Goal: Information Seeking & Learning: Learn about a topic

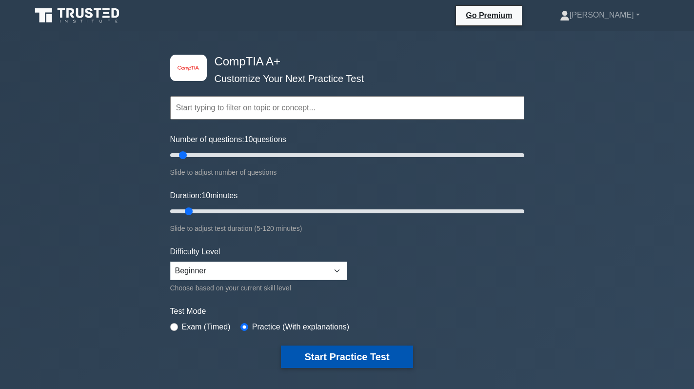
click at [331, 349] on button "Start Practice Test" at bounding box center [347, 356] width 132 height 22
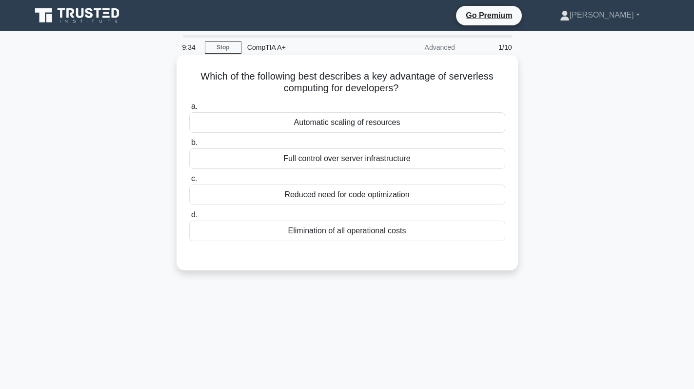
click at [378, 228] on div "Elimination of all operational costs" at bounding box center [347, 230] width 316 height 20
click at [189, 218] on input "d. Elimination of all operational costs" at bounding box center [189, 215] width 0 height 6
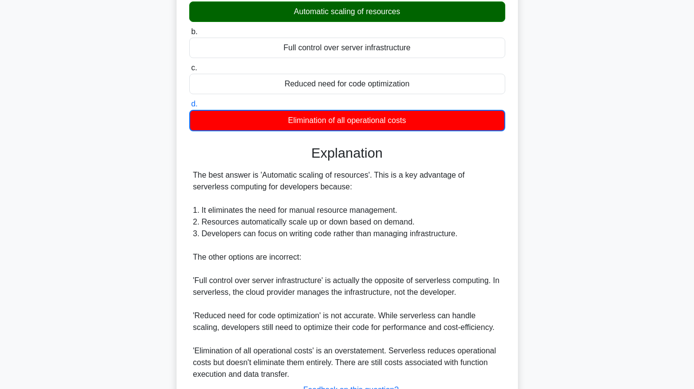
scroll to position [191, 0]
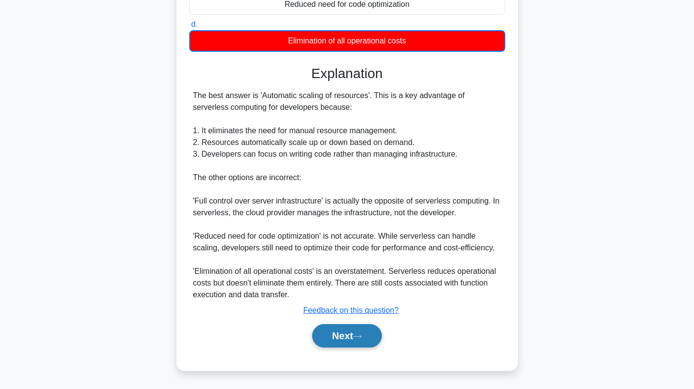
click at [344, 340] on button "Next" at bounding box center [347, 335] width 70 height 23
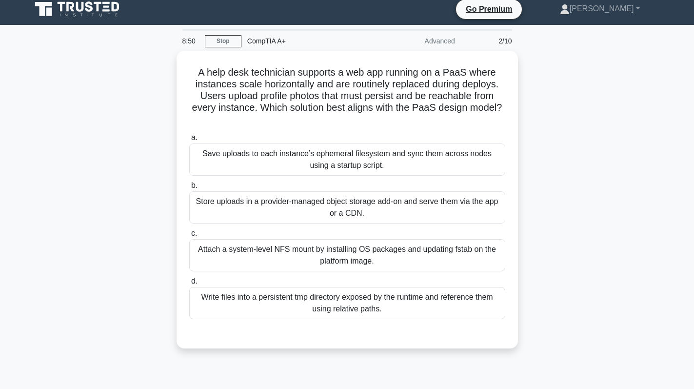
scroll to position [0, 0]
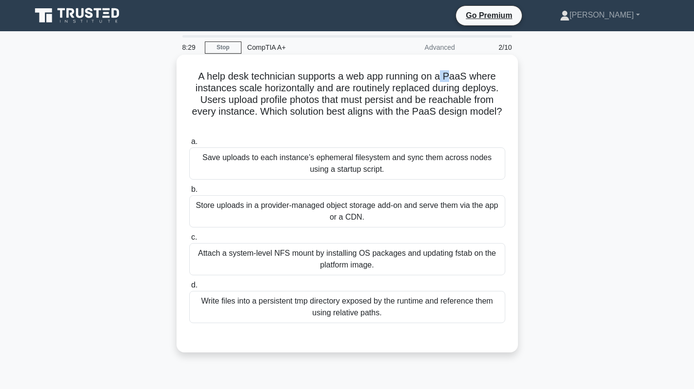
drag, startPoint x: 446, startPoint y: 73, endPoint x: 455, endPoint y: 79, distance: 11.6
click at [455, 79] on h5 "A help desk technician supports a web app running on a PaaS where instances sca…" at bounding box center [347, 99] width 318 height 59
click at [380, 218] on div "Store uploads in a provider-managed object storage add-on and serve them via th…" at bounding box center [347, 211] width 316 height 32
click at [189, 193] on input "b. Store uploads in a provider-managed object storage add-on and serve them via…" at bounding box center [189, 189] width 0 height 6
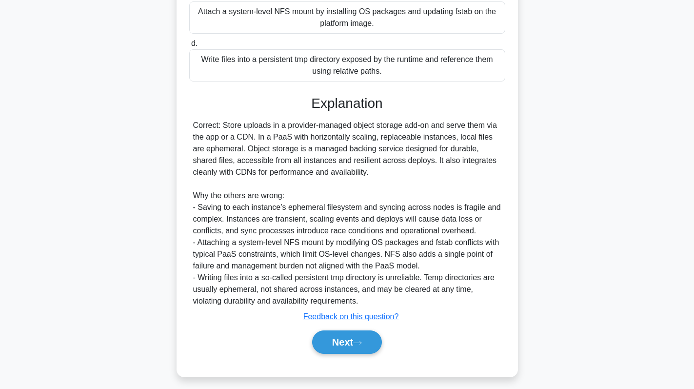
scroll to position [248, 0]
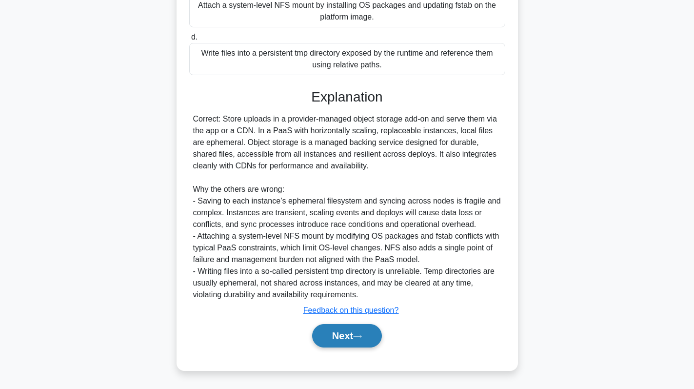
click at [345, 338] on button "Next" at bounding box center [347, 335] width 70 height 23
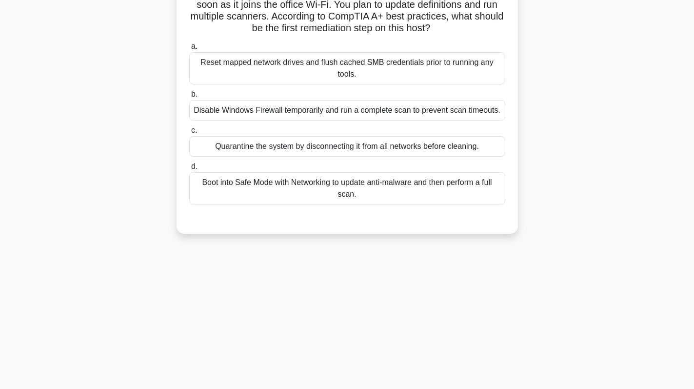
scroll to position [0, 0]
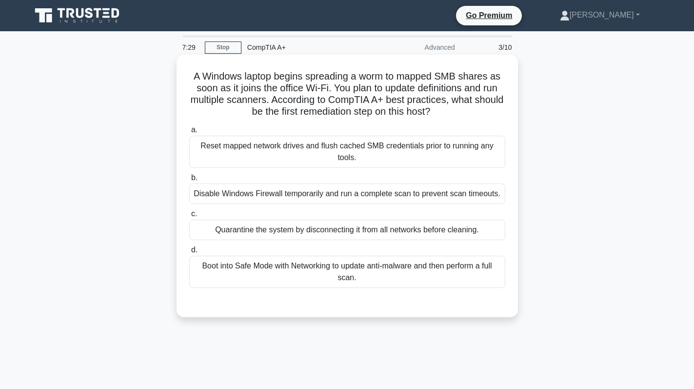
drag, startPoint x: 451, startPoint y: 114, endPoint x: 185, endPoint y: 78, distance: 268.7
click at [185, 78] on div "A Windows laptop begins spreading a worm to mapped SMB shares as soon as it joi…" at bounding box center [347, 186] width 334 height 255
copy h5 "A Windows laptop begins spreading a worm to mapped SMB shares as soon as it joi…"
click at [450, 155] on div "Reset mapped network drives and flush cached SMB credentials prior to running a…" at bounding box center [347, 152] width 316 height 32
click at [189, 133] on input "a. Reset mapped network drives and flush cached SMB credentials prior to runnin…" at bounding box center [189, 130] width 0 height 6
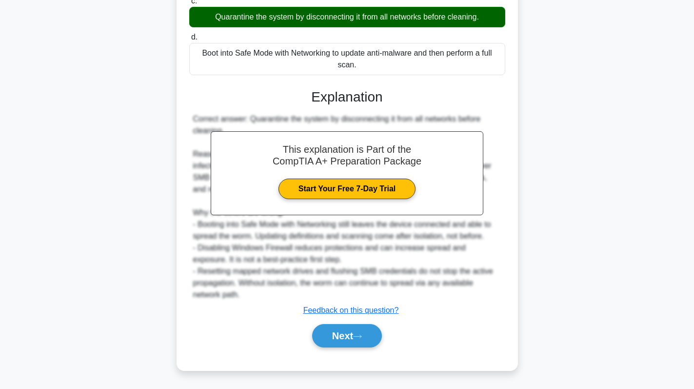
scroll to position [214, 0]
click at [357, 342] on button "Next" at bounding box center [347, 335] width 70 height 23
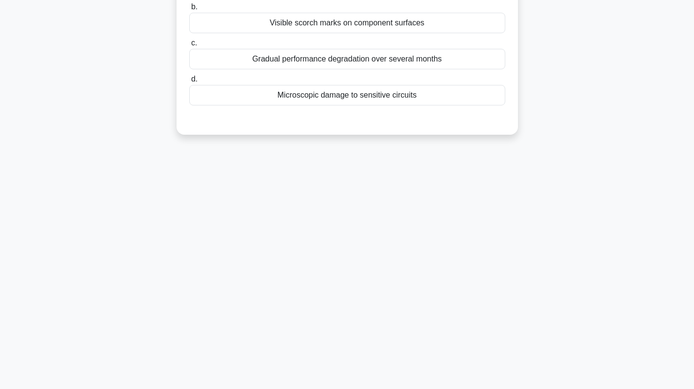
scroll to position [0, 0]
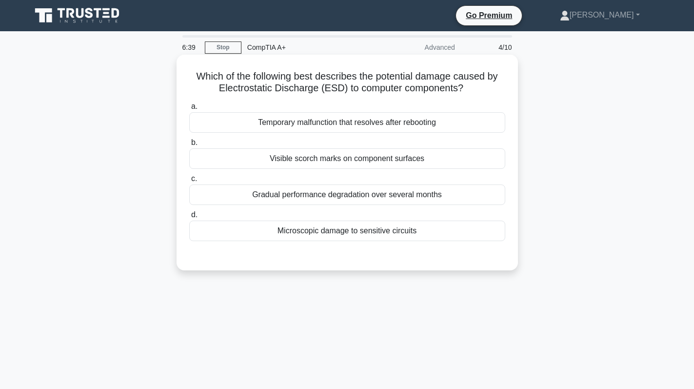
click at [378, 160] on div "Visible scorch marks on component surfaces" at bounding box center [347, 158] width 316 height 20
click at [189, 146] on input "b. Visible scorch marks on component surfaces" at bounding box center [189, 142] width 0 height 6
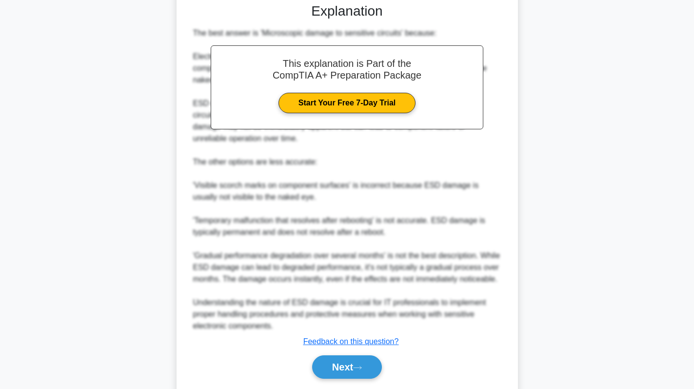
scroll to position [235, 0]
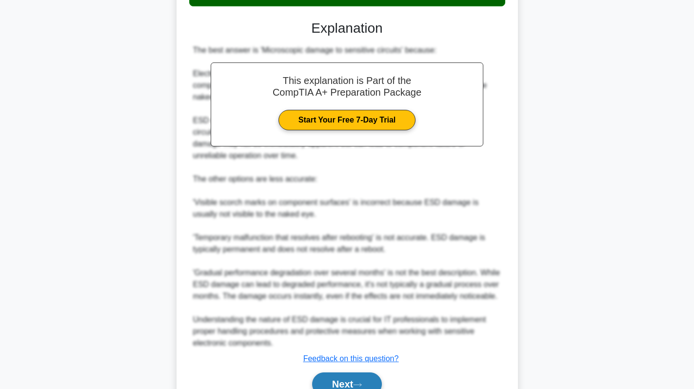
click at [343, 381] on button "Next" at bounding box center [347, 383] width 70 height 23
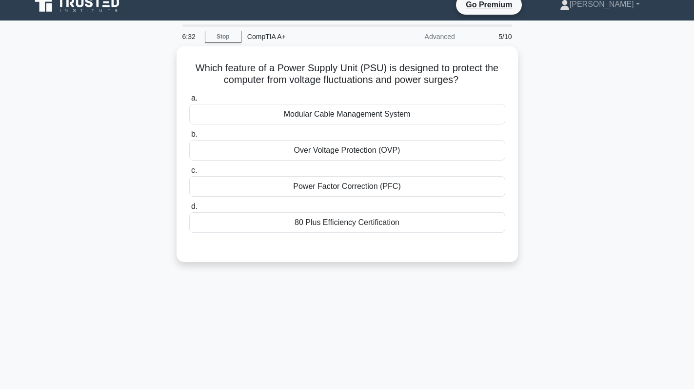
scroll to position [0, 0]
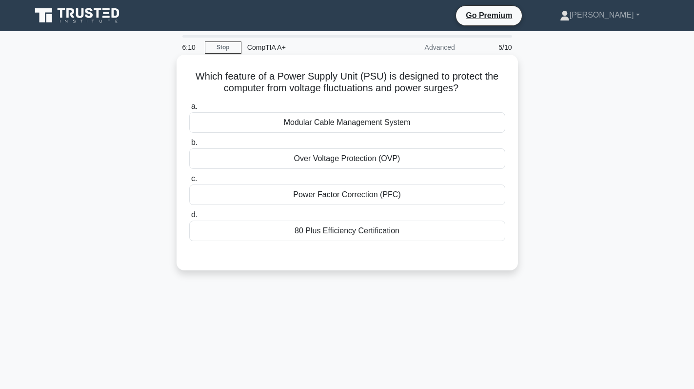
click at [424, 148] on label "b. Over Voltage Protection (OVP)" at bounding box center [347, 153] width 316 height 32
click at [189, 146] on input "b. Over Voltage Protection (OVP)" at bounding box center [189, 142] width 0 height 6
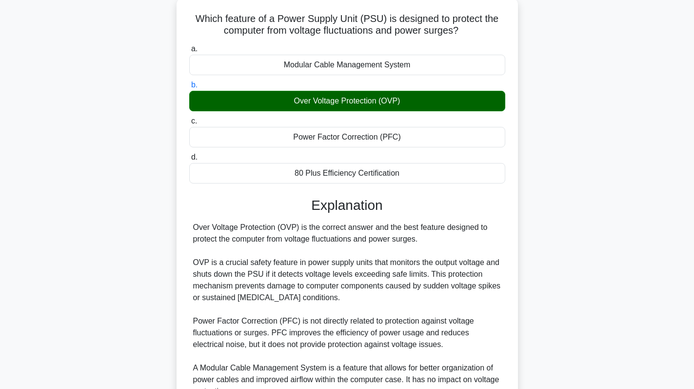
scroll to position [195, 0]
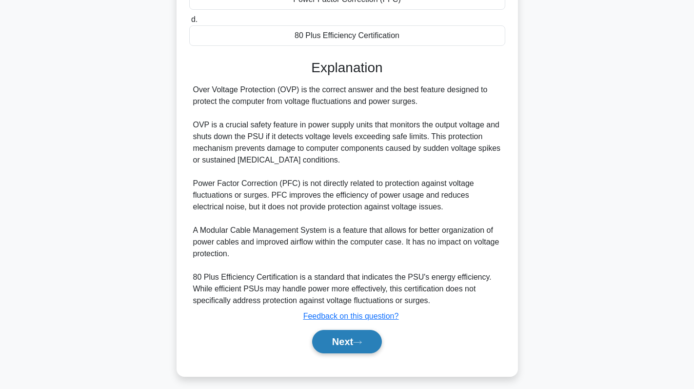
click at [354, 335] on button "Next" at bounding box center [347, 341] width 70 height 23
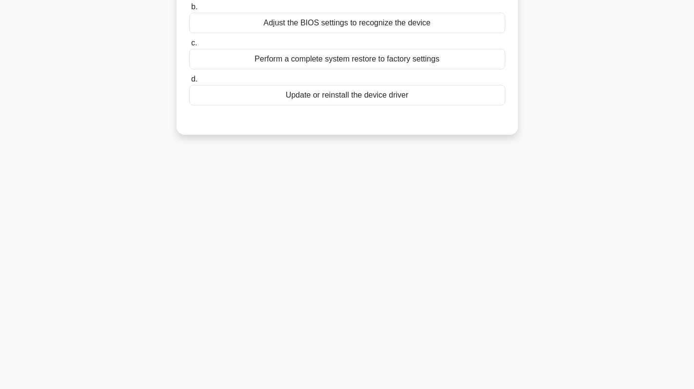
scroll to position [0, 0]
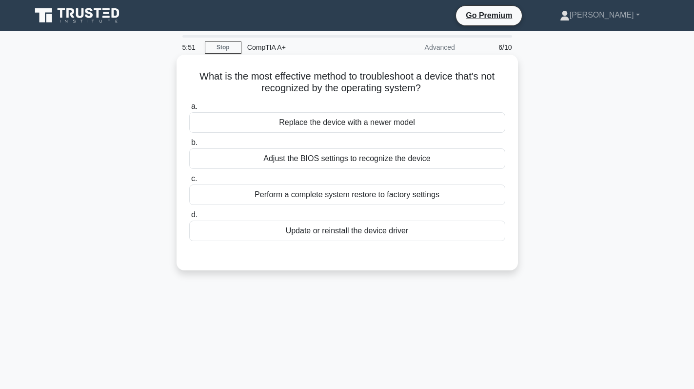
click at [413, 231] on div "Update or reinstall the device driver" at bounding box center [347, 230] width 316 height 20
click at [189, 218] on input "d. Update or reinstall the device driver" at bounding box center [189, 215] width 0 height 6
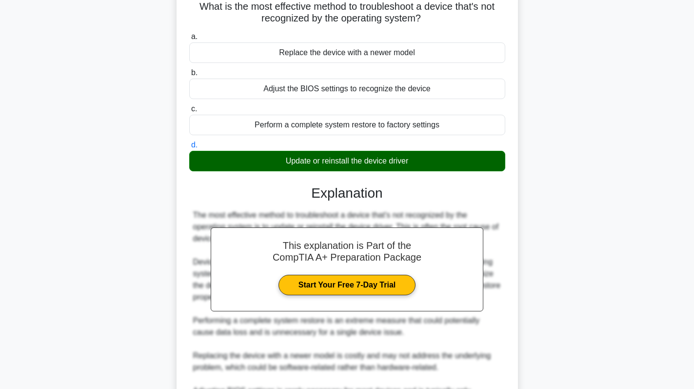
scroll to position [225, 0]
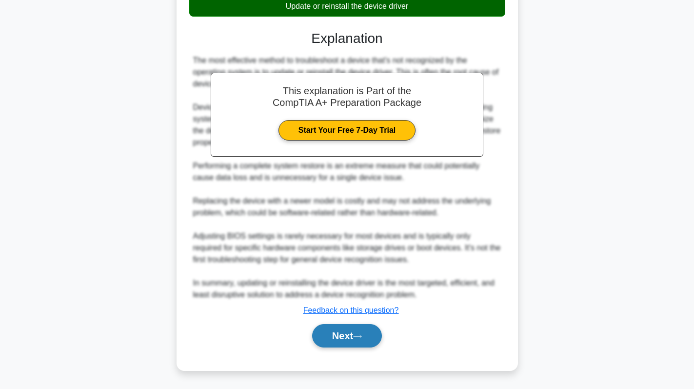
click at [336, 338] on button "Next" at bounding box center [347, 335] width 70 height 23
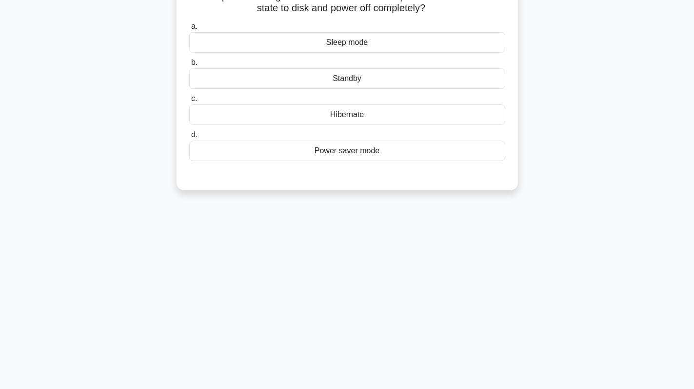
scroll to position [0, 0]
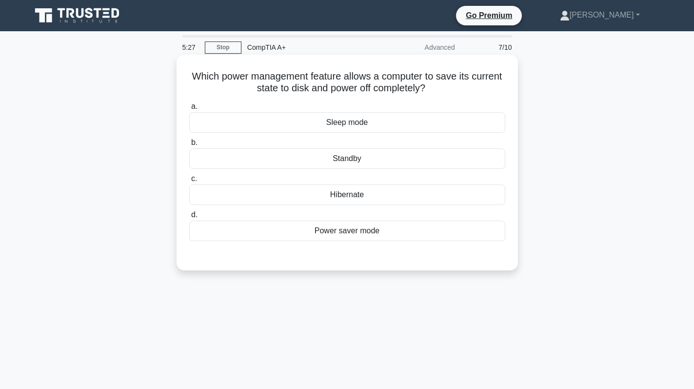
click at [359, 156] on div "Standby" at bounding box center [347, 158] width 316 height 20
click at [189, 146] on input "b. Standby" at bounding box center [189, 142] width 0 height 6
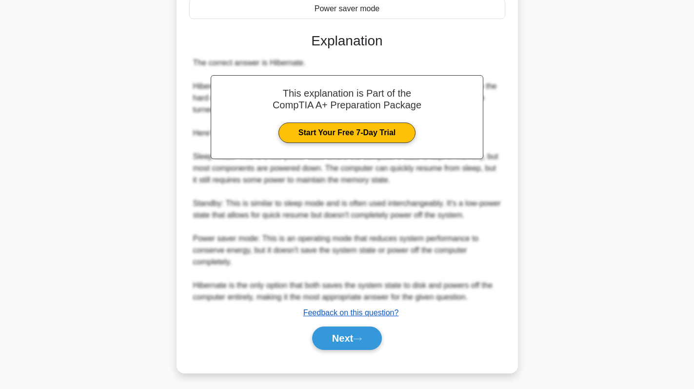
scroll to position [226, 0]
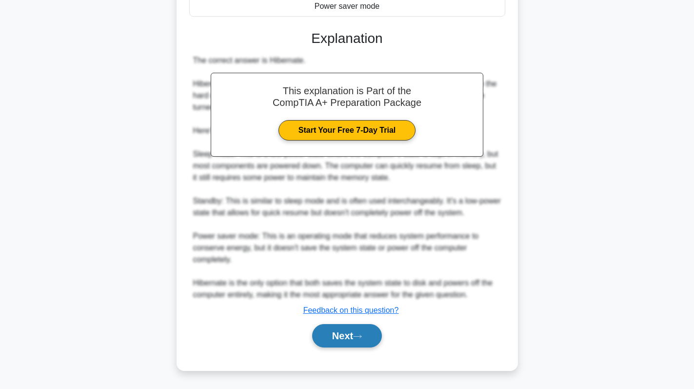
click at [328, 335] on button "Next" at bounding box center [347, 335] width 70 height 23
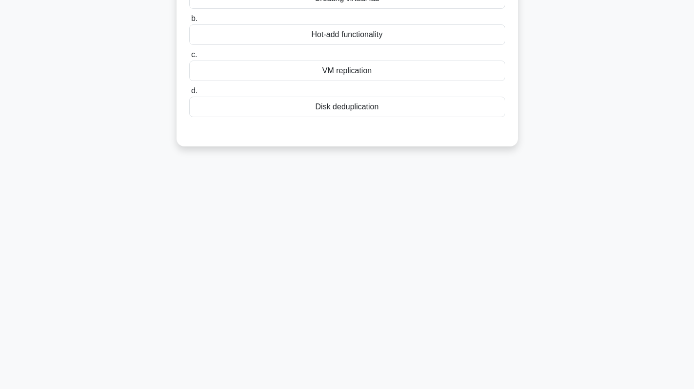
scroll to position [0, 0]
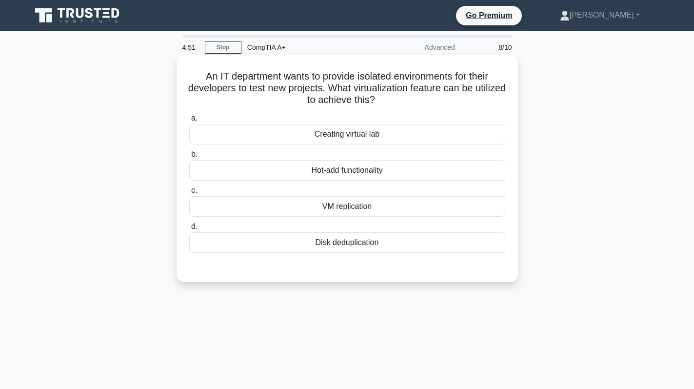
click at [390, 139] on div "Creating virtual lab" at bounding box center [347, 134] width 316 height 20
click at [189, 121] on input "a. Creating virtual lab" at bounding box center [189, 118] width 0 height 6
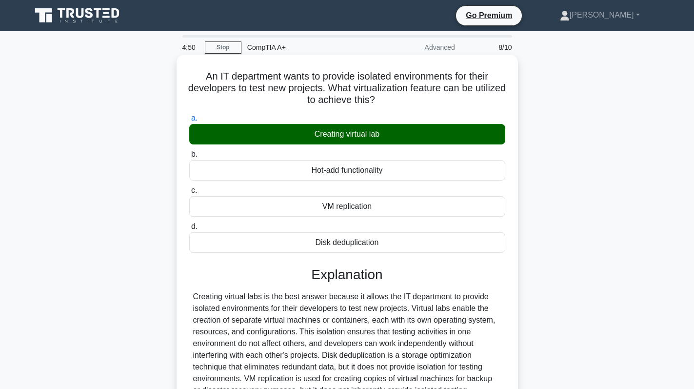
scroll to position [138, 0]
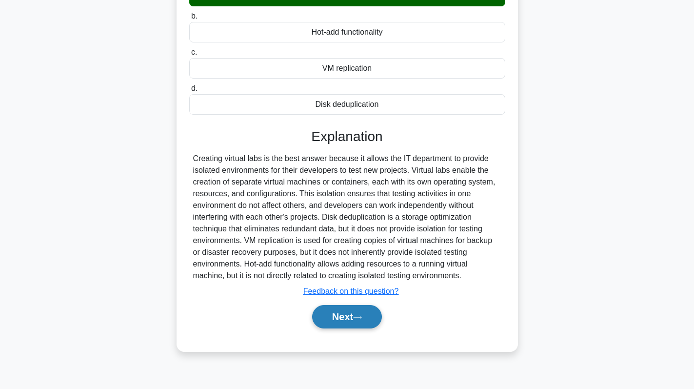
click at [345, 314] on button "Next" at bounding box center [347, 316] width 70 height 23
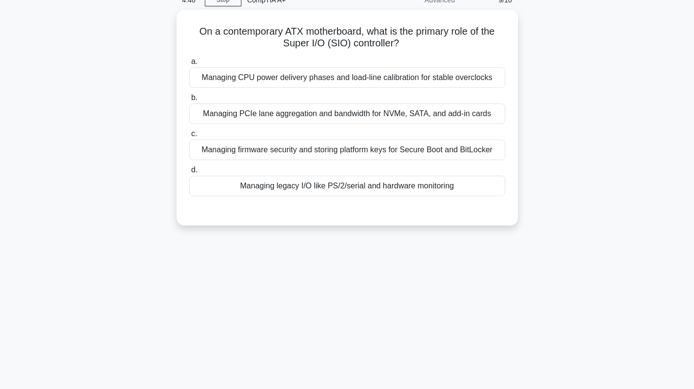
scroll to position [0, 0]
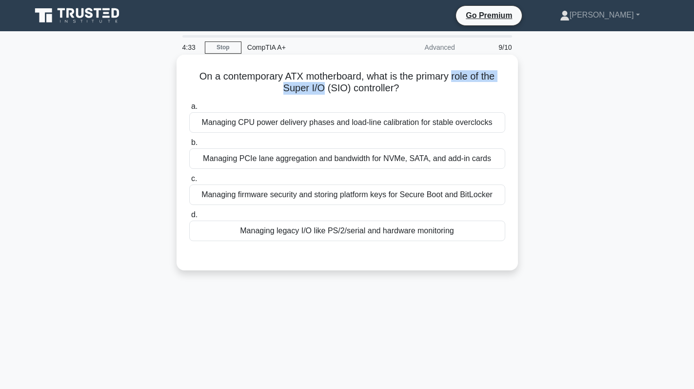
drag, startPoint x: 454, startPoint y: 76, endPoint x: 324, endPoint y: 87, distance: 130.6
click at [324, 87] on h5 "On a contemporary ATX motherboard, what is the primary role of the Super I/O (S…" at bounding box center [347, 82] width 318 height 24
click at [459, 75] on h5 "On a contemporary ATX motherboard, what is the primary role of the Super I/O (S…" at bounding box center [347, 82] width 318 height 24
drag, startPoint x: 452, startPoint y: 75, endPoint x: 396, endPoint y: 91, distance: 58.2
click at [396, 91] on h5 "On a contemporary ATX motherboard, what is the primary role of the Super I/O (S…" at bounding box center [347, 82] width 318 height 24
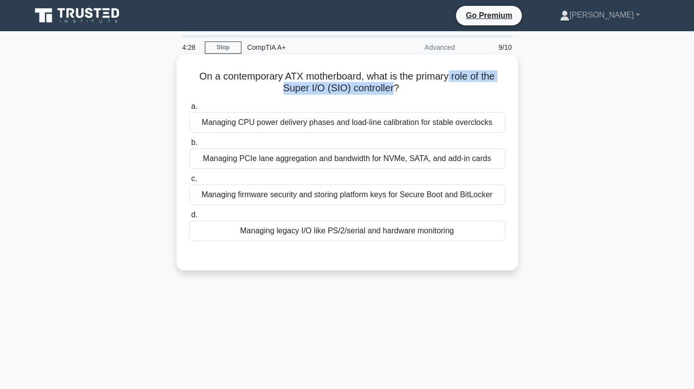
copy h5 "role of the Super I/O (SIO) controller"
click at [345, 158] on div "Managing PCIe lane aggregation and bandwidth for NVMe, SATA, and add-in cards" at bounding box center [347, 158] width 316 height 20
click at [189, 146] on input "b. Managing PCIe lane aggregation and bandwidth for NVMe, SATA, and add-in cards" at bounding box center [189, 142] width 0 height 6
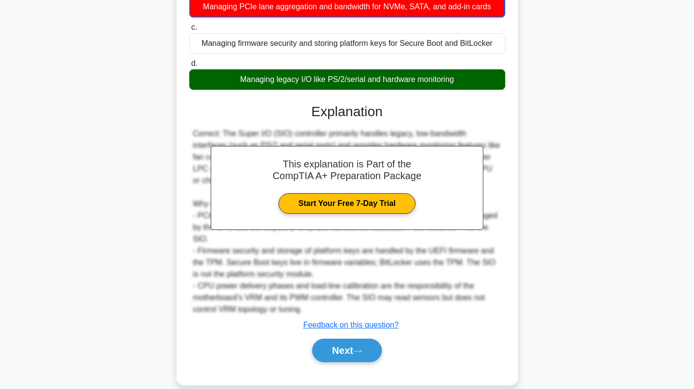
scroll to position [156, 0]
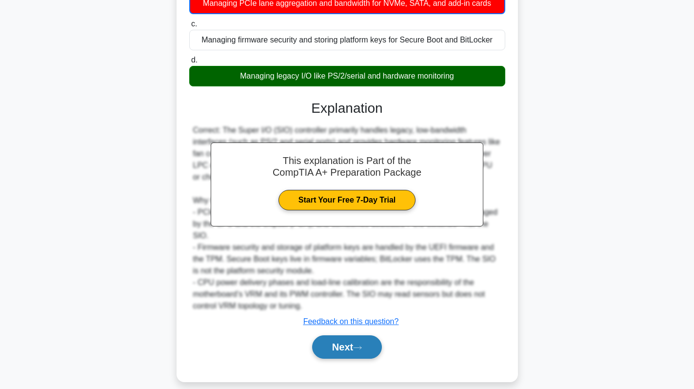
click at [336, 336] on button "Next" at bounding box center [347, 346] width 70 height 23
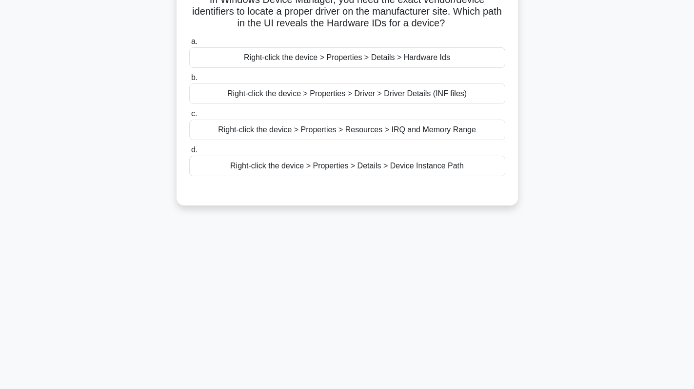
scroll to position [0, 0]
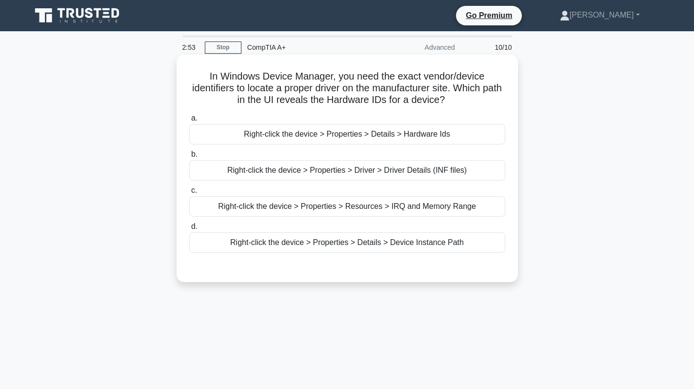
click at [380, 170] on div "Right-click the device > Properties > Driver > Driver Details (INF files)" at bounding box center [347, 170] width 316 height 20
click at [189, 157] on input "b. Right-click the device > Properties > Driver > Driver Details (INF files)" at bounding box center [189, 154] width 0 height 6
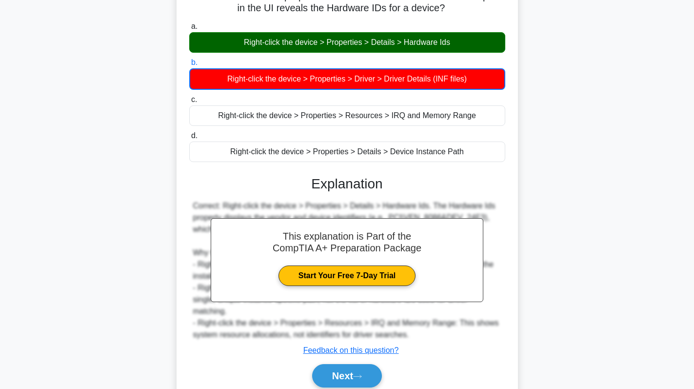
scroll to position [138, 0]
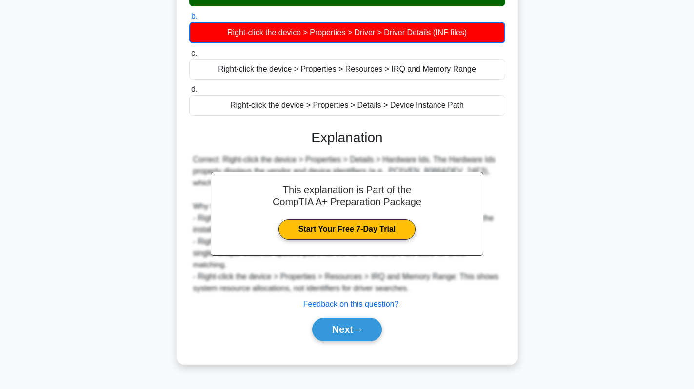
click at [357, 314] on div "Next" at bounding box center [347, 329] width 316 height 31
click at [355, 317] on button "Next" at bounding box center [347, 328] width 70 height 23
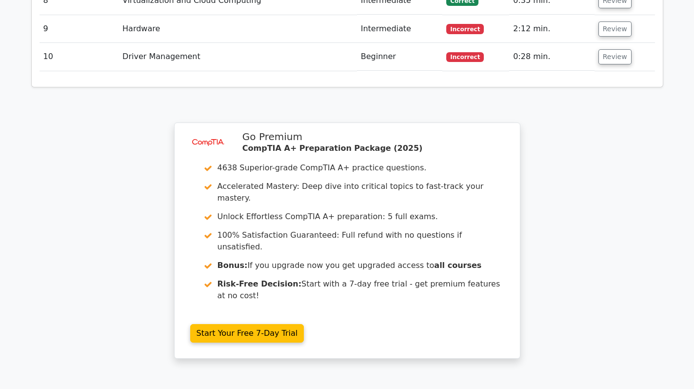
scroll to position [1574, 0]
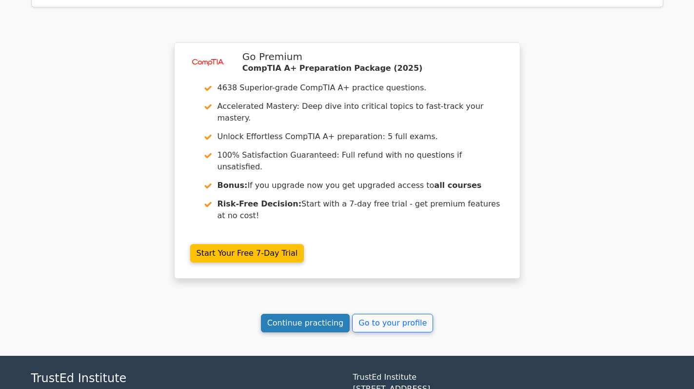
click at [315, 314] on link "Continue practicing" at bounding box center [305, 323] width 89 height 19
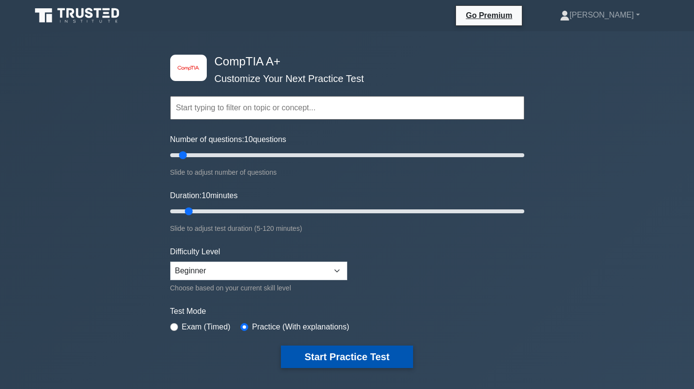
click at [325, 352] on button "Start Practice Test" at bounding box center [347, 356] width 132 height 22
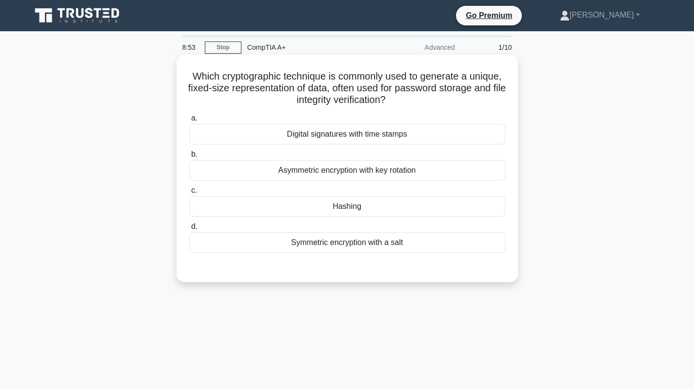
click at [414, 134] on div "Digital signatures with time stamps" at bounding box center [347, 134] width 316 height 20
click at [189, 121] on input "a. Digital signatures with time stamps" at bounding box center [189, 118] width 0 height 6
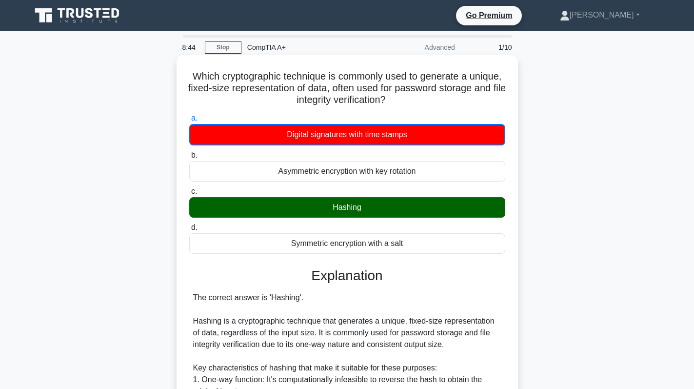
drag, startPoint x: 326, startPoint y: 209, endPoint x: 365, endPoint y: 206, distance: 38.6
click at [365, 206] on div "Hashing" at bounding box center [347, 207] width 316 height 20
copy div "Hashing"
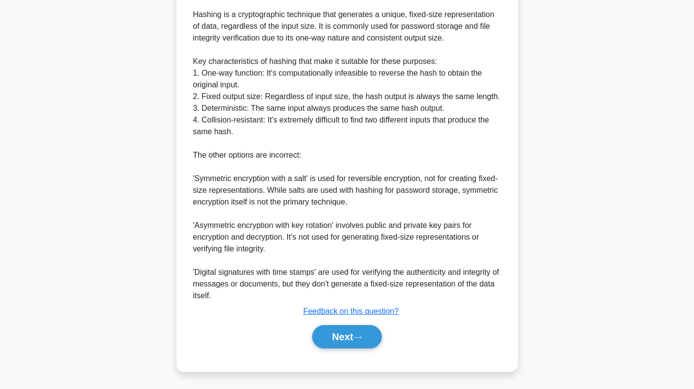
scroll to position [308, 0]
click at [344, 336] on button "Next" at bounding box center [347, 335] width 70 height 23
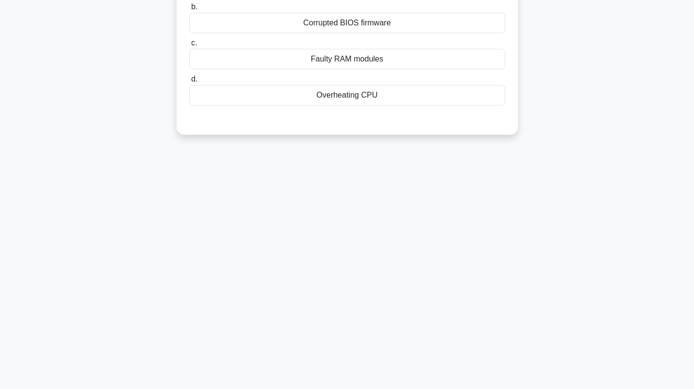
scroll to position [0, 0]
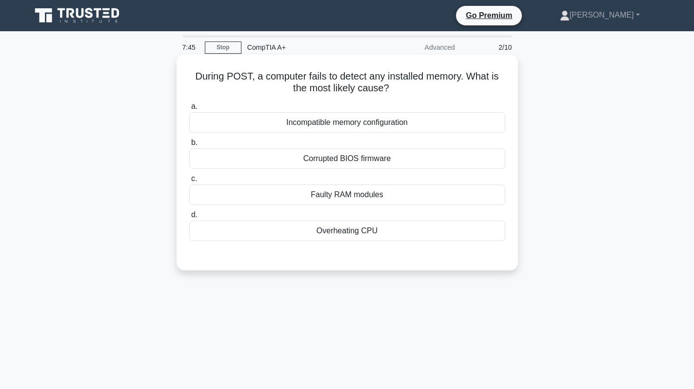
click at [430, 198] on div "Faulty RAM modules" at bounding box center [347, 194] width 316 height 20
click at [189, 182] on input "c. Faulty RAM modules" at bounding box center [189, 179] width 0 height 6
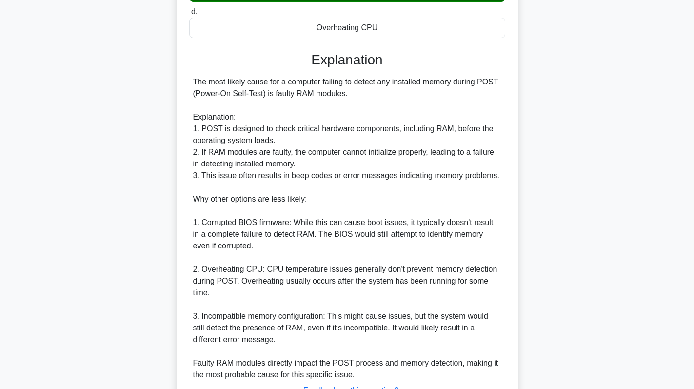
scroll to position [283, 0]
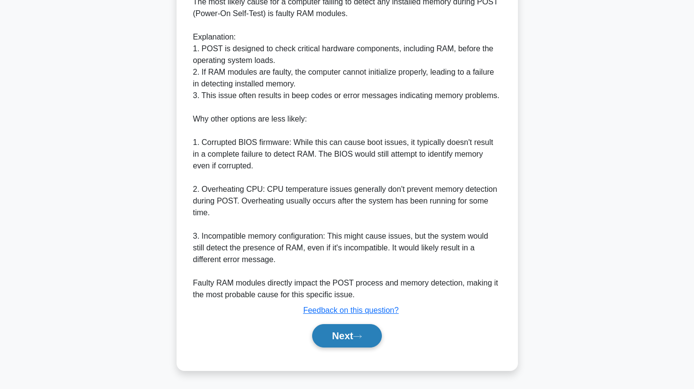
click at [354, 338] on button "Next" at bounding box center [347, 335] width 70 height 23
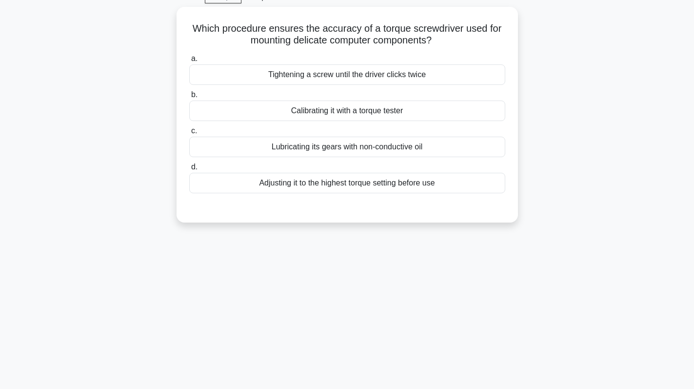
scroll to position [0, 0]
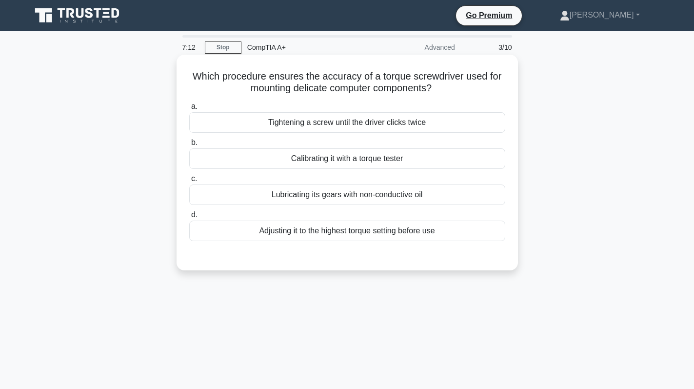
click at [424, 123] on div "Tightening a screw until the driver clicks twice" at bounding box center [347, 122] width 316 height 20
click at [189, 110] on input "a. Tightening a screw until the driver clicks twice" at bounding box center [189, 106] width 0 height 6
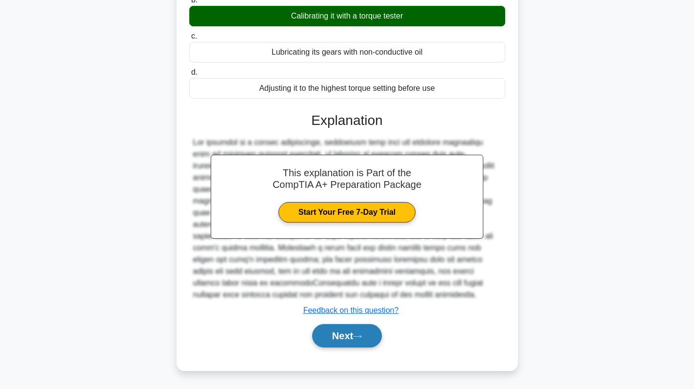
click at [359, 335] on icon at bounding box center [357, 336] width 9 height 5
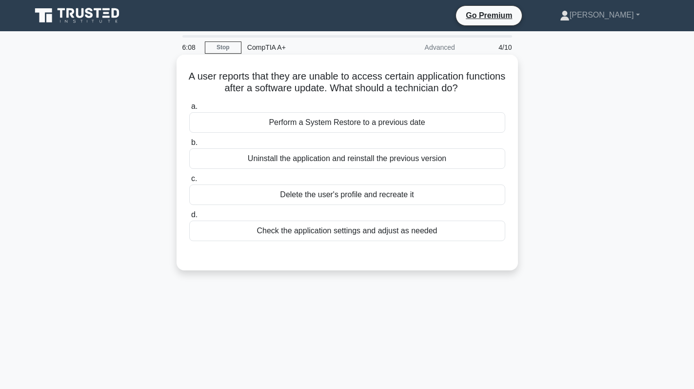
click at [351, 234] on div "Check the application settings and adjust as needed" at bounding box center [347, 230] width 316 height 20
click at [189, 218] on input "d. Check the application settings and adjust as needed" at bounding box center [189, 215] width 0 height 6
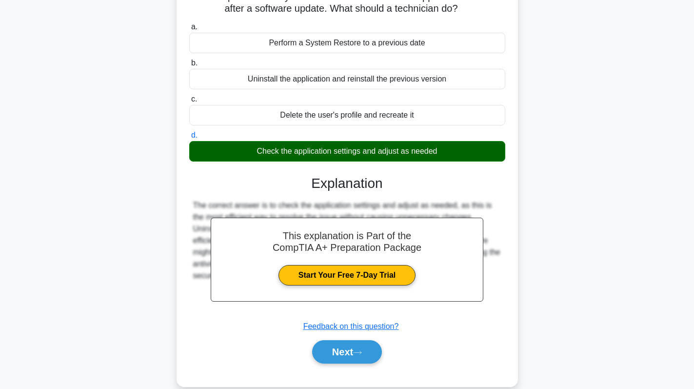
scroll to position [138, 0]
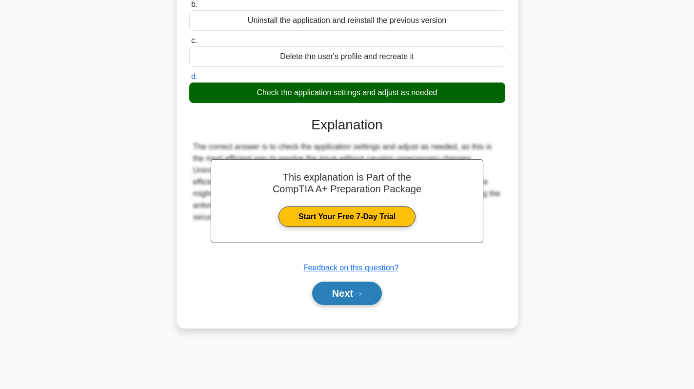
click at [341, 284] on button "Next" at bounding box center [347, 292] width 70 height 23
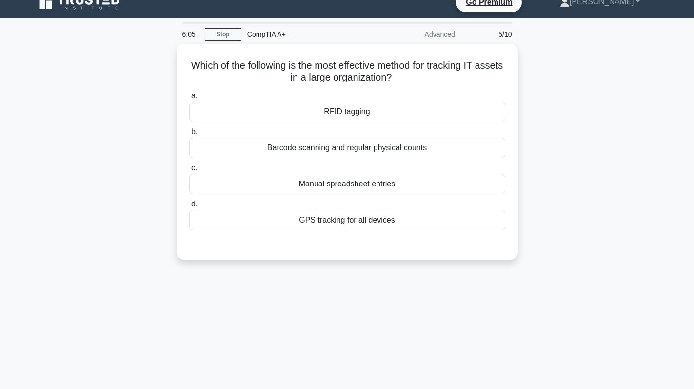
scroll to position [0, 0]
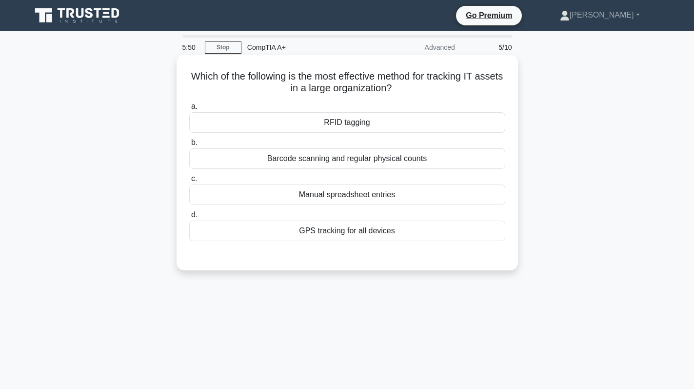
click at [392, 128] on div "RFID tagging" at bounding box center [347, 122] width 316 height 20
click at [189, 110] on input "a. RFID tagging" at bounding box center [189, 106] width 0 height 6
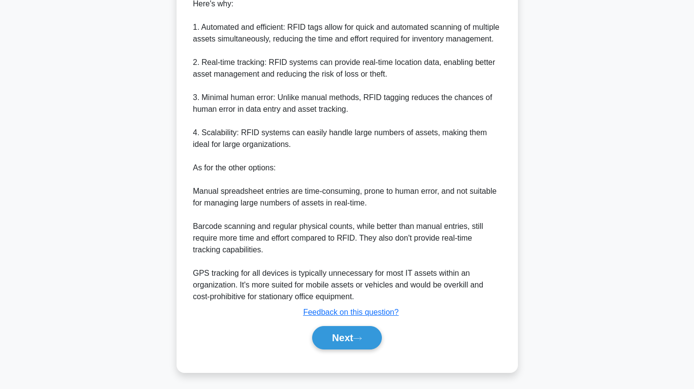
scroll to position [295, 0]
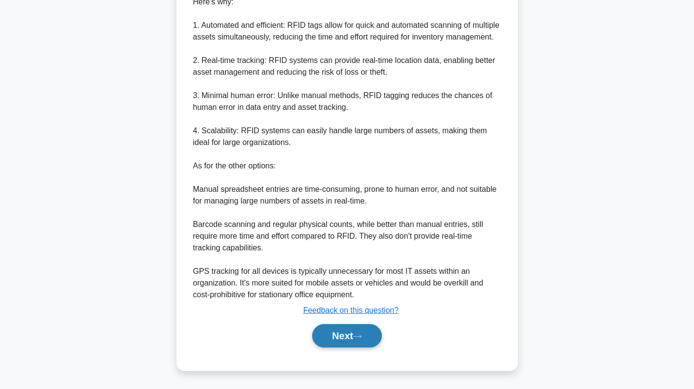
click at [344, 342] on button "Next" at bounding box center [347, 335] width 70 height 23
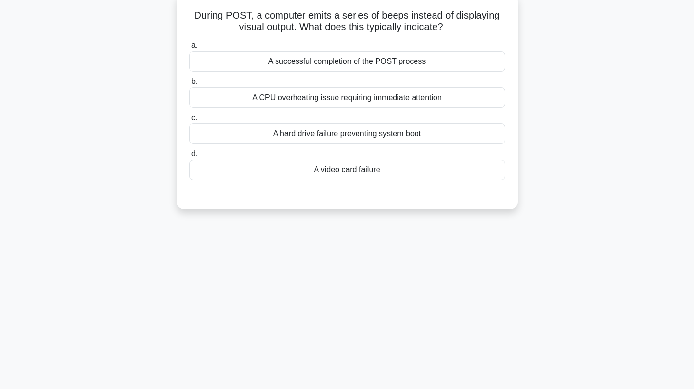
scroll to position [0, 0]
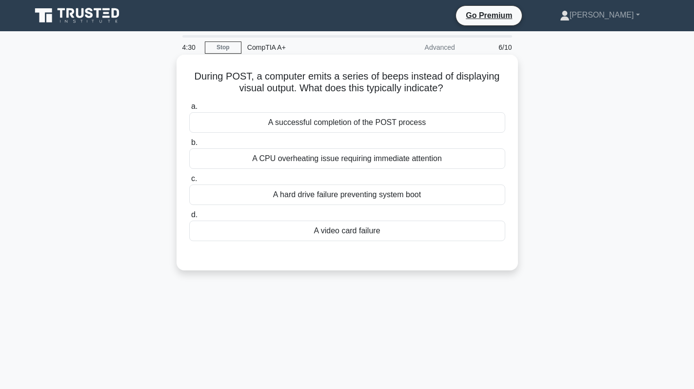
click at [373, 196] on div "A hard drive failure preventing system boot" at bounding box center [347, 194] width 316 height 20
click at [189, 182] on input "c. A hard drive failure preventing system boot" at bounding box center [189, 179] width 0 height 6
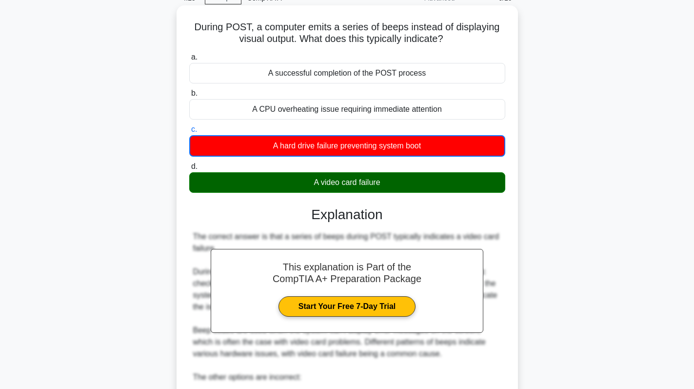
scroll to position [261, 0]
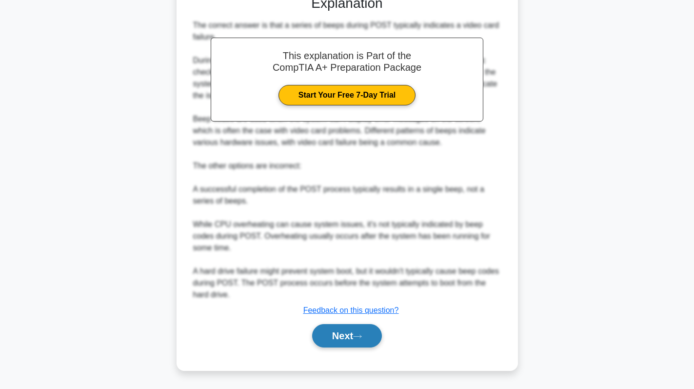
click at [340, 325] on button "Next" at bounding box center [347, 335] width 70 height 23
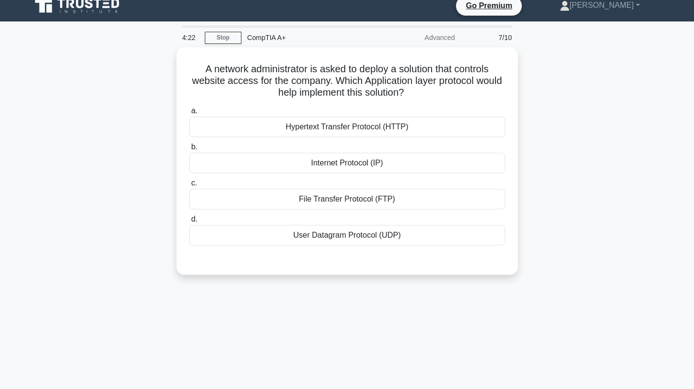
scroll to position [0, 0]
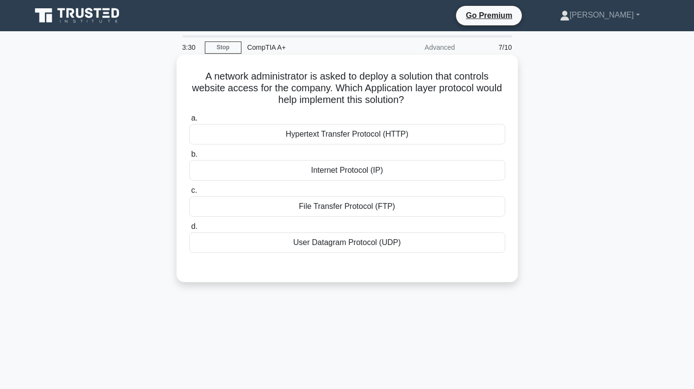
click at [445, 141] on div "Hypertext Transfer Protocol (HTTP)" at bounding box center [347, 134] width 316 height 20
click at [189, 121] on input "a. Hypertext Transfer Protocol (HTTP)" at bounding box center [189, 118] width 0 height 6
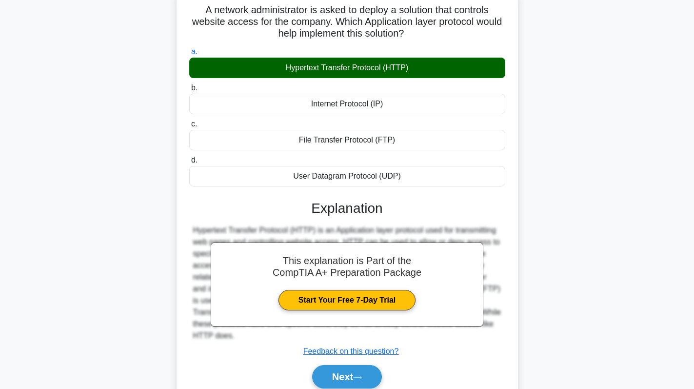
scroll to position [138, 0]
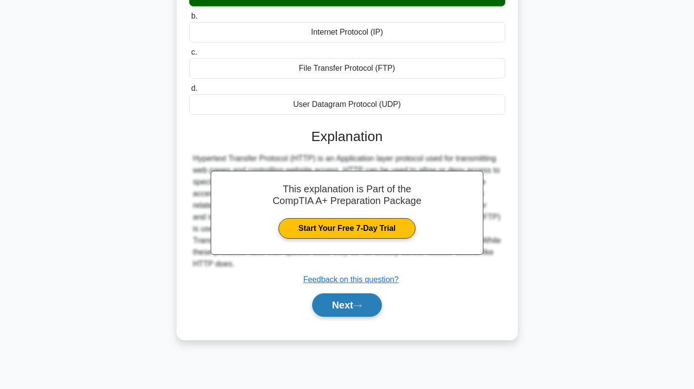
click at [341, 312] on button "Next" at bounding box center [347, 304] width 70 height 23
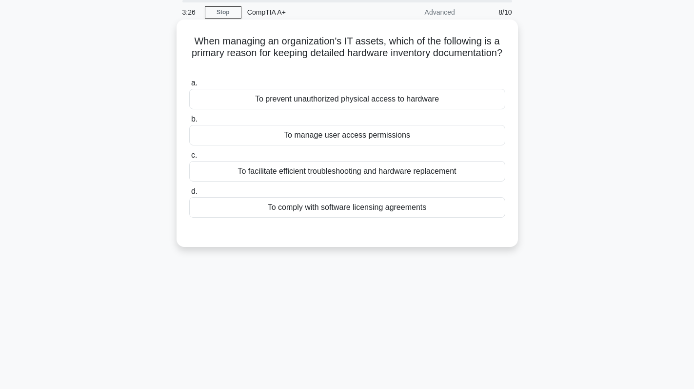
scroll to position [0, 0]
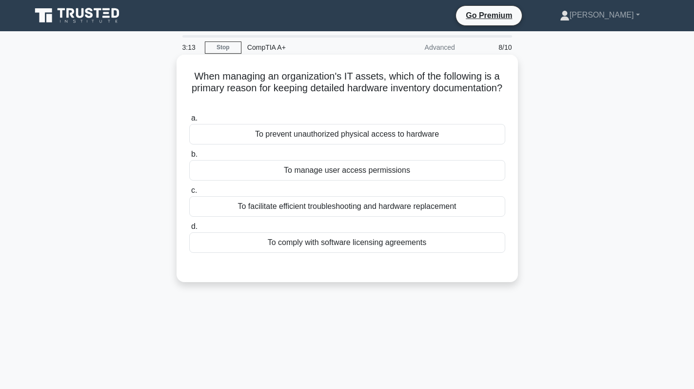
click at [385, 207] on div "To facilitate efficient troubleshooting and hardware replacement" at bounding box center [347, 206] width 316 height 20
click at [189, 194] on input "c. To facilitate efficient troubleshooting and hardware replacement" at bounding box center [189, 190] width 0 height 6
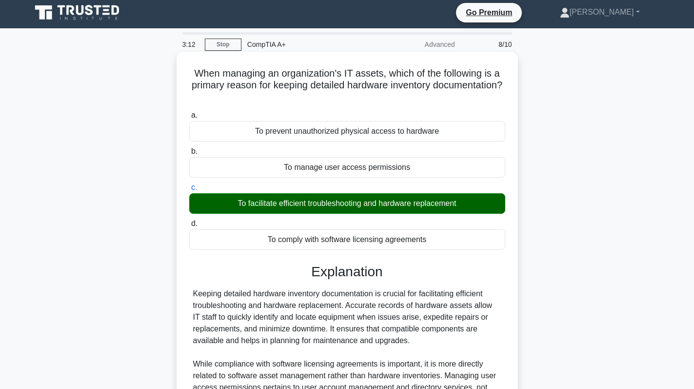
scroll to position [138, 0]
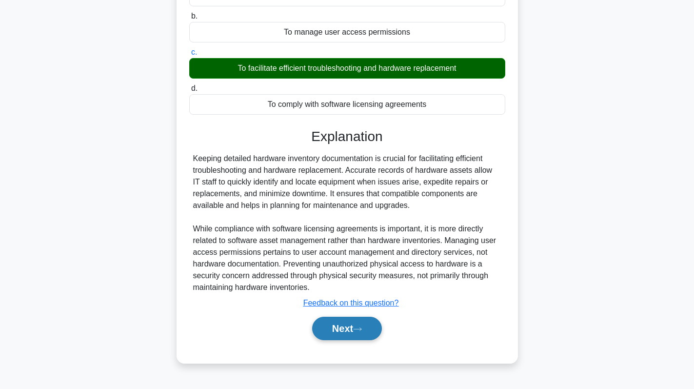
click at [359, 335] on button "Next" at bounding box center [347, 327] width 70 height 23
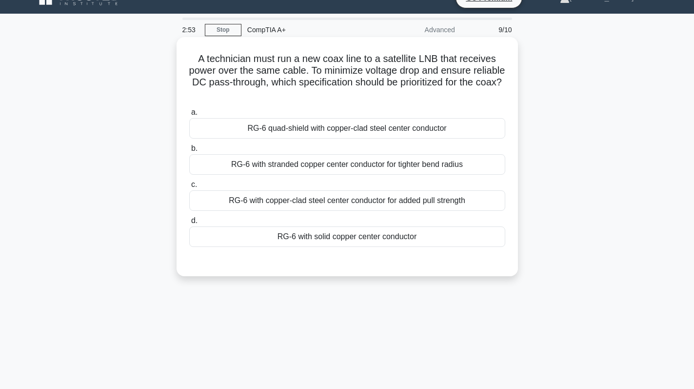
scroll to position [0, 0]
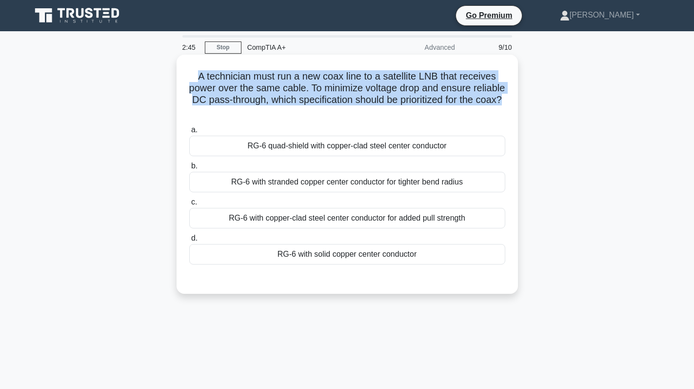
drag, startPoint x: 195, startPoint y: 77, endPoint x: 361, endPoint y: 117, distance: 170.9
click at [361, 117] on h5 "A technician must run a new coax line to a satellite LNB that receives power ov…" at bounding box center [347, 94] width 318 height 48
copy h5 "A technician must run a new coax line to a satellite LNB that receives power ov…"
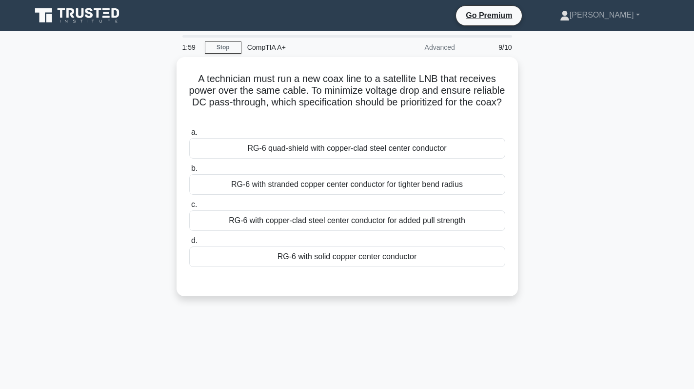
click at [553, 144] on div "A technician must run a new coax line to a satellite LNB that receives power ov…" at bounding box center [347, 182] width 644 height 251
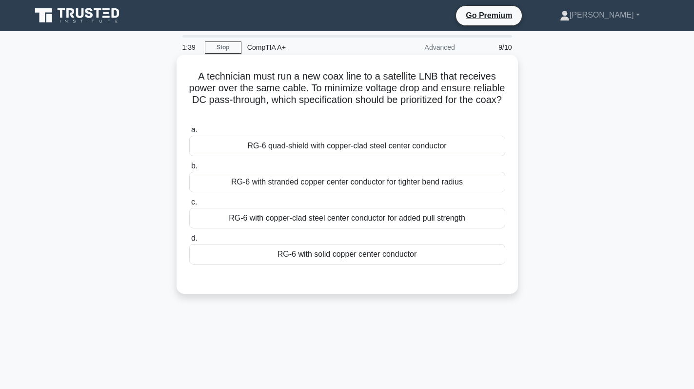
click at [431, 150] on div "RG-6 quad-shield with copper-clad steel center conductor" at bounding box center [347, 146] width 316 height 20
click at [189, 133] on input "a. RG-6 quad-shield with copper-clad steel center conductor" at bounding box center [189, 130] width 0 height 6
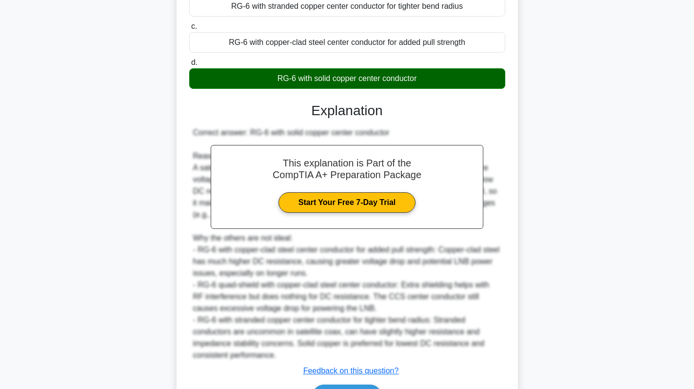
scroll to position [237, 0]
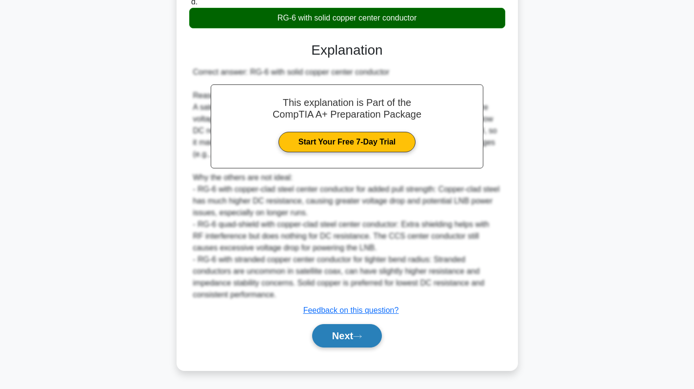
click at [336, 337] on button "Next" at bounding box center [347, 335] width 70 height 23
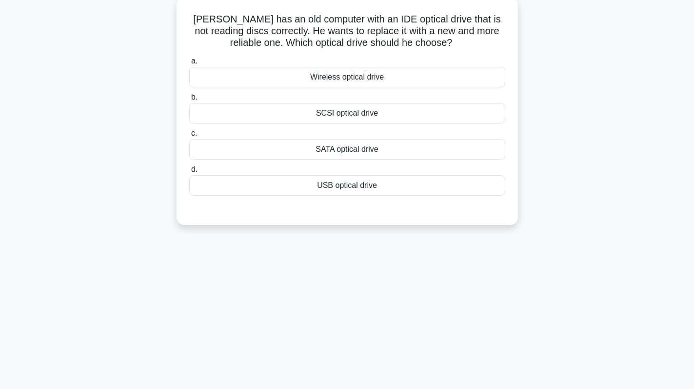
scroll to position [0, 0]
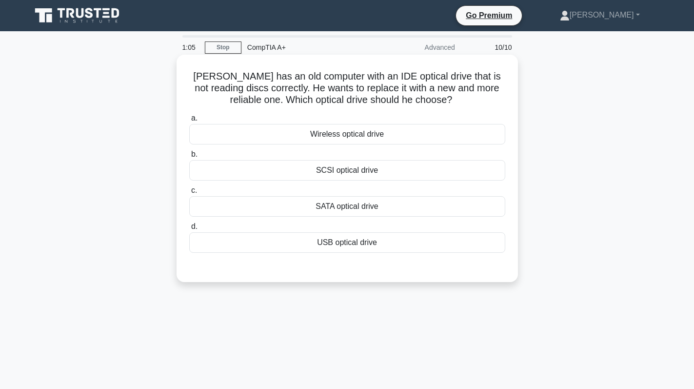
click at [384, 249] on div "USB optical drive" at bounding box center [347, 242] width 316 height 20
click at [189, 230] on input "d. USB optical drive" at bounding box center [189, 226] width 0 height 6
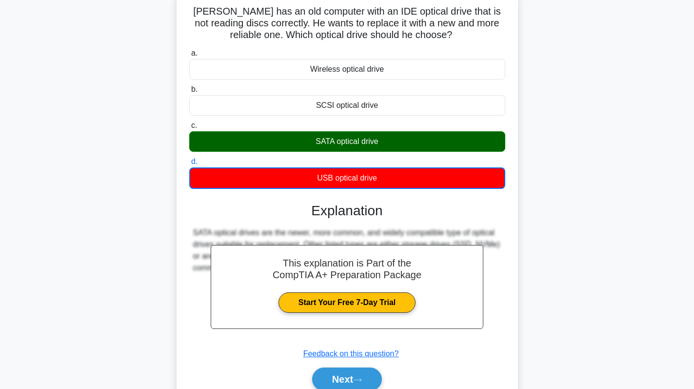
scroll to position [138, 0]
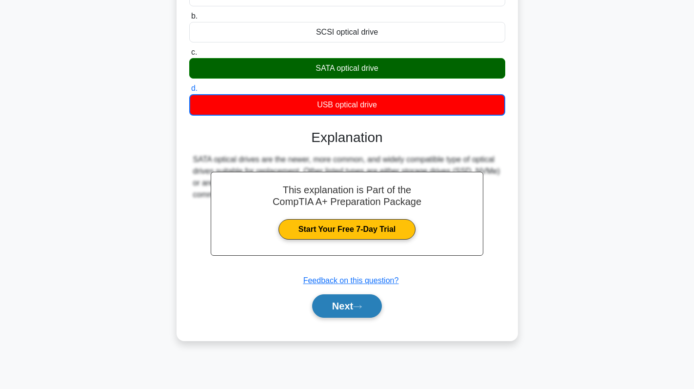
click at [344, 310] on button "Next" at bounding box center [347, 305] width 70 height 23
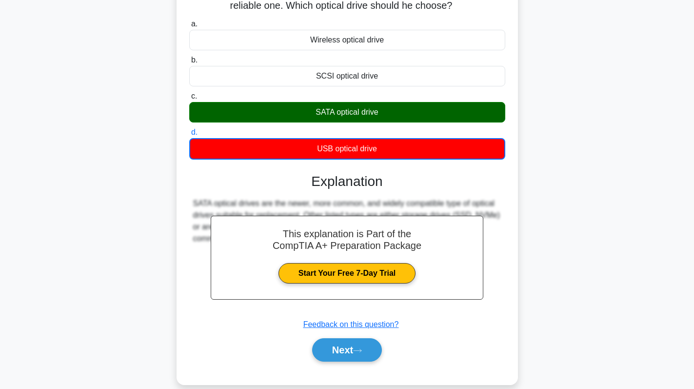
scroll to position [1, 0]
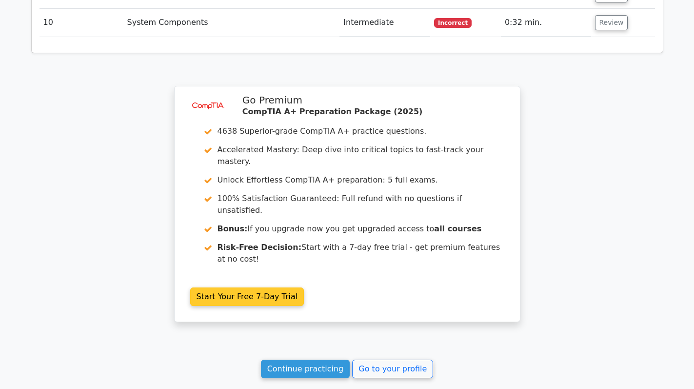
scroll to position [1730, 0]
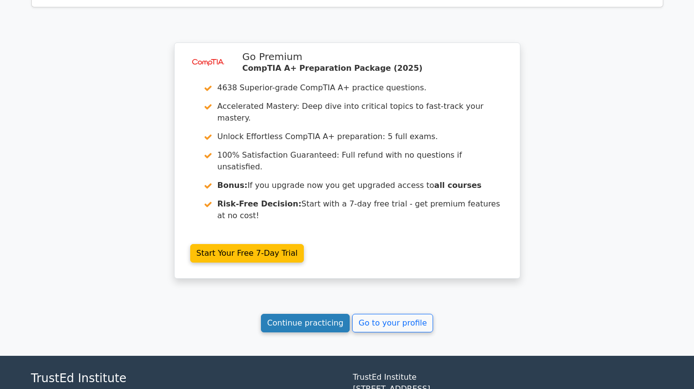
click at [301, 314] on link "Continue practicing" at bounding box center [305, 323] width 89 height 19
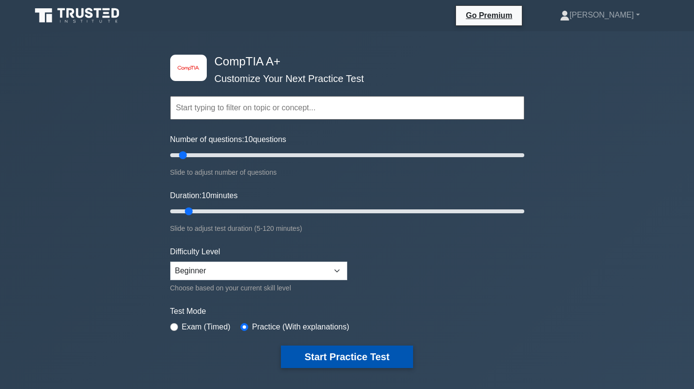
click at [343, 357] on button "Start Practice Test" at bounding box center [347, 356] width 132 height 22
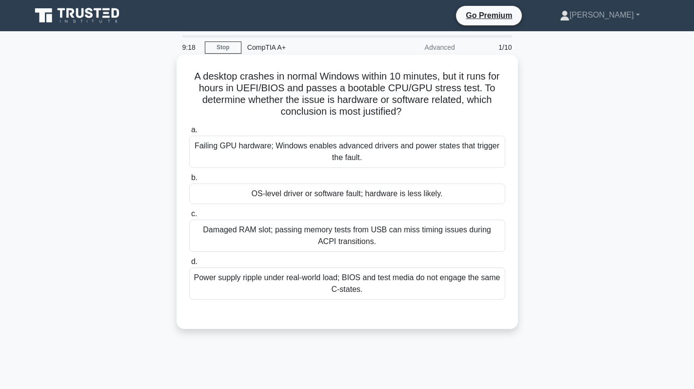
click at [414, 288] on div "Power supply ripple under real-world load; BIOS and test media do not engage th…" at bounding box center [347, 283] width 316 height 32
click at [189, 265] on input "d. Power supply ripple under real-world load; BIOS and test media do not engage…" at bounding box center [189, 261] width 0 height 6
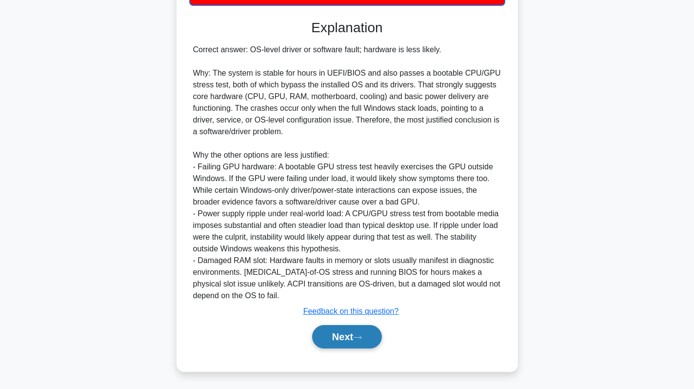
scroll to position [296, 0]
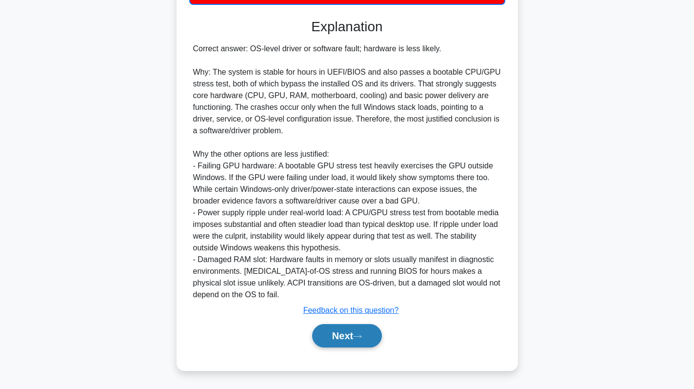
click at [341, 333] on button "Next" at bounding box center [347, 335] width 70 height 23
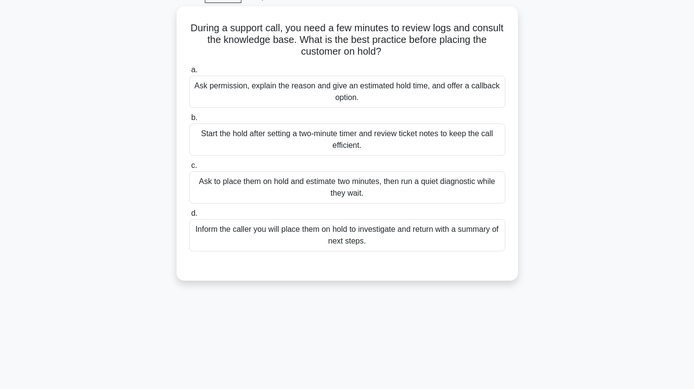
scroll to position [0, 0]
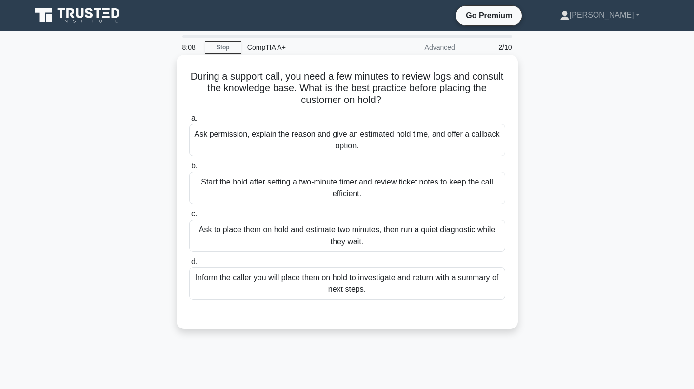
click at [314, 138] on div "Ask permission, explain the reason and give an estimated hold time, and offer a…" at bounding box center [347, 140] width 316 height 32
click at [189, 121] on input "a. Ask permission, explain the reason and give an estimated hold time, and offe…" at bounding box center [189, 118] width 0 height 6
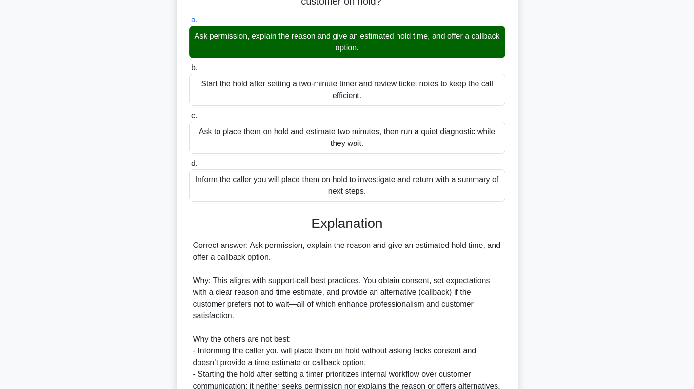
scroll to position [213, 0]
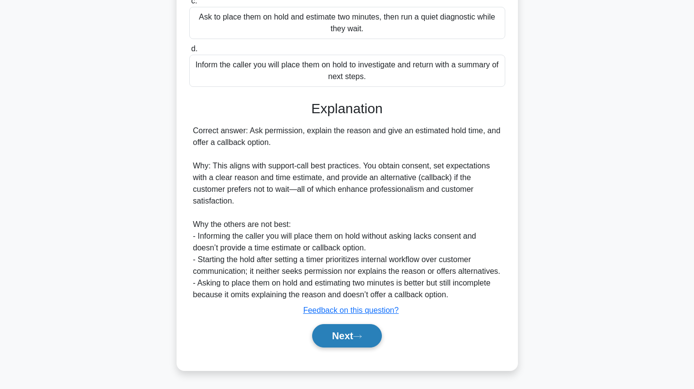
click at [344, 341] on button "Next" at bounding box center [347, 335] width 70 height 23
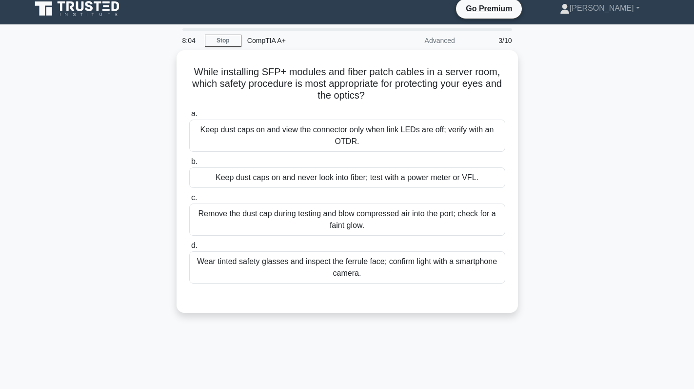
scroll to position [0, 0]
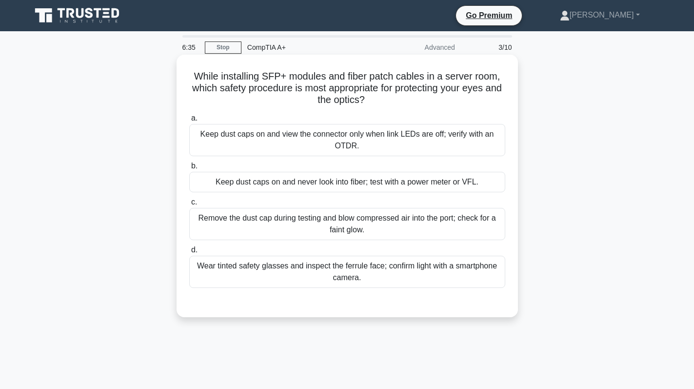
click at [349, 185] on div "Keep dust caps on and never look into fiber; test with a power meter or VFL." at bounding box center [347, 182] width 316 height 20
click at [189, 169] on input "b. Keep dust caps on and never look into fiber; test with a power meter or VFL." at bounding box center [189, 166] width 0 height 6
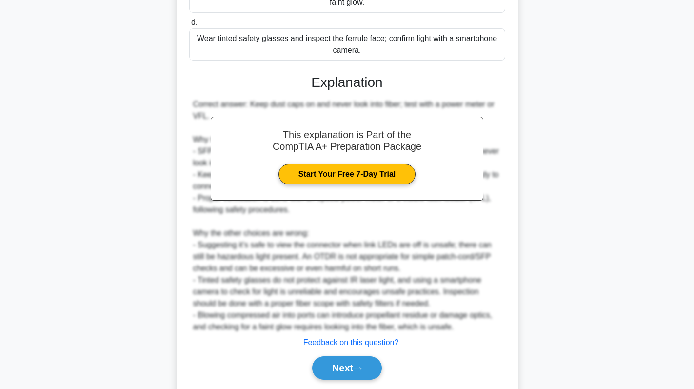
scroll to position [260, 0]
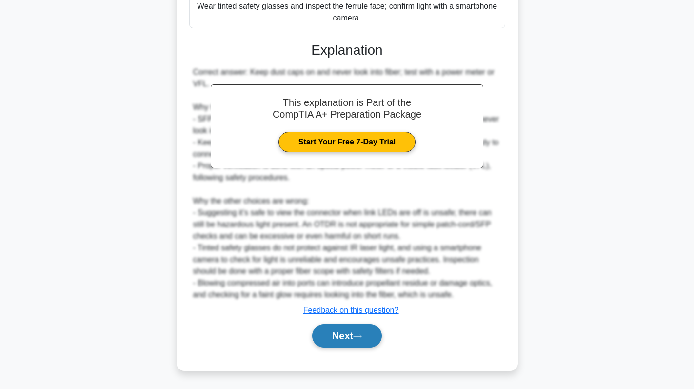
click at [352, 327] on button "Next" at bounding box center [347, 335] width 70 height 23
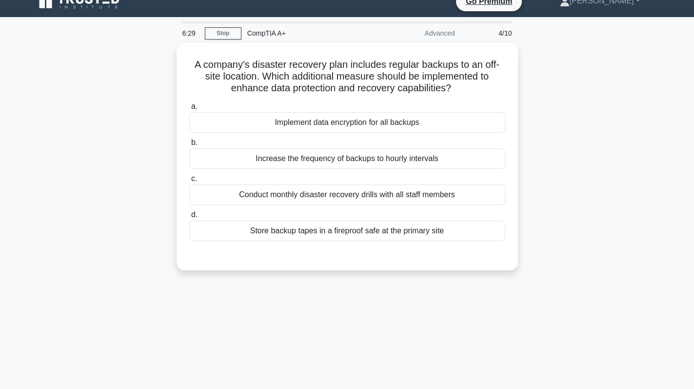
scroll to position [0, 0]
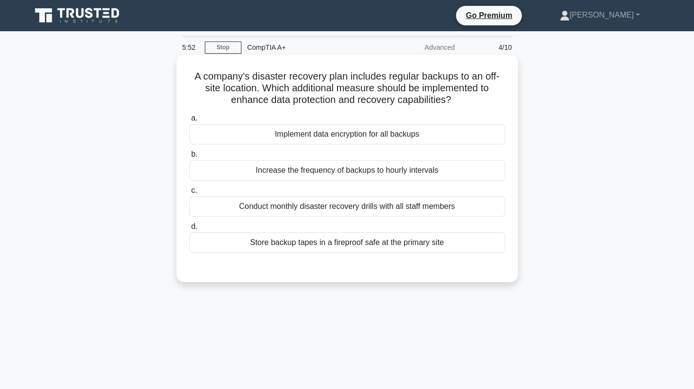
click at [454, 132] on div "Implement data encryption for all backups" at bounding box center [347, 134] width 316 height 20
click at [189, 121] on input "a. Implement data encryption for all backups" at bounding box center [189, 118] width 0 height 6
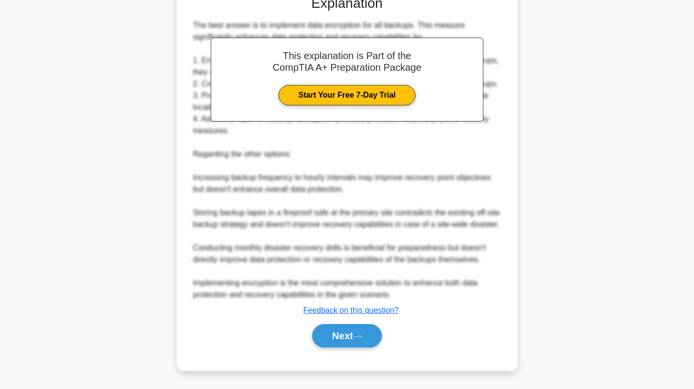
scroll to position [272, 0]
click at [340, 335] on button "Next" at bounding box center [347, 335] width 70 height 23
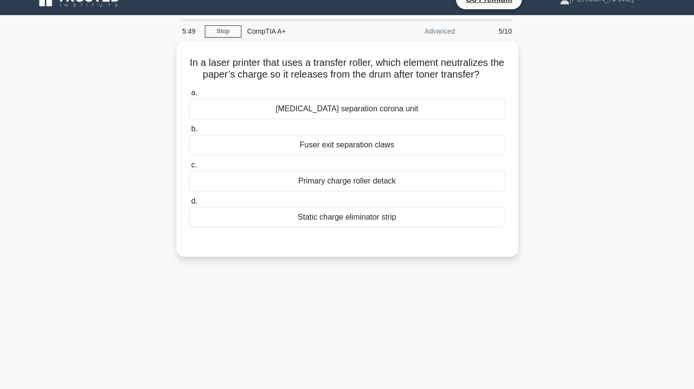
scroll to position [0, 0]
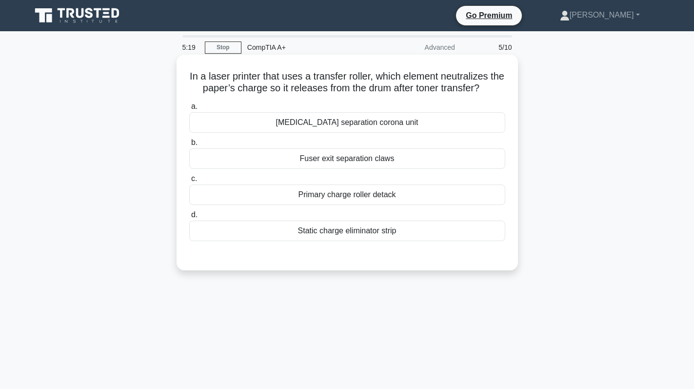
click at [384, 195] on div "Primary charge roller detack" at bounding box center [347, 194] width 316 height 20
click at [189, 182] on input "c. Primary charge roller detack" at bounding box center [189, 179] width 0 height 6
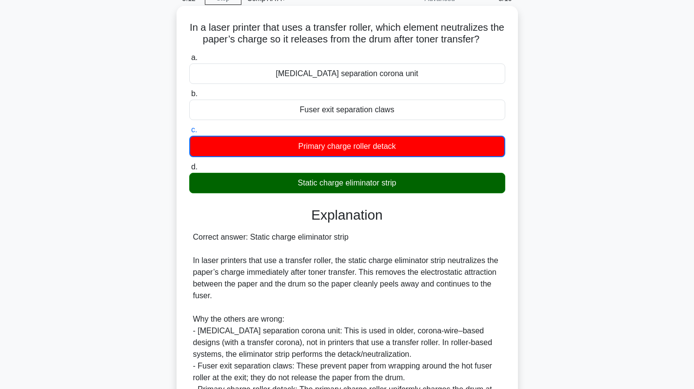
scroll to position [146, 0]
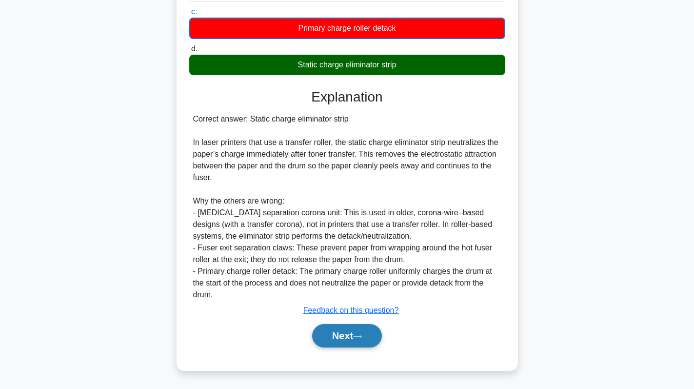
click at [330, 334] on button "Next" at bounding box center [347, 335] width 70 height 23
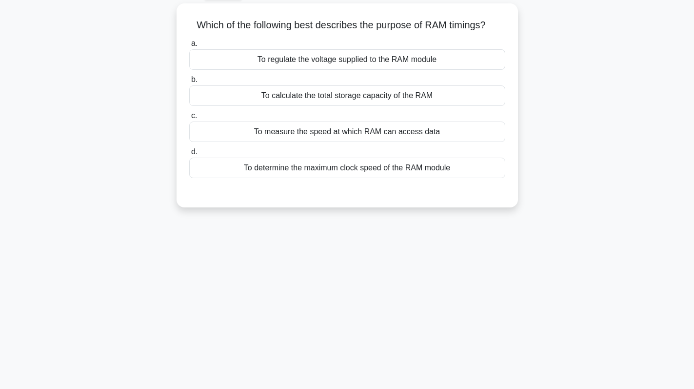
scroll to position [0, 0]
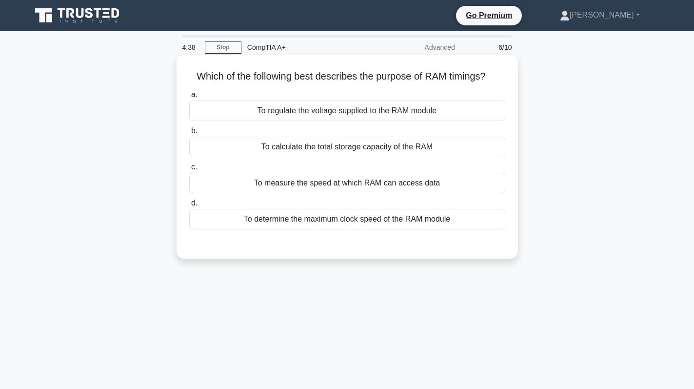
click at [459, 221] on div "To determine the maximum clock speed of the RAM module" at bounding box center [347, 219] width 316 height 20
click at [189, 206] on input "d. To determine the maximum clock speed of the RAM module" at bounding box center [189, 203] width 0 height 6
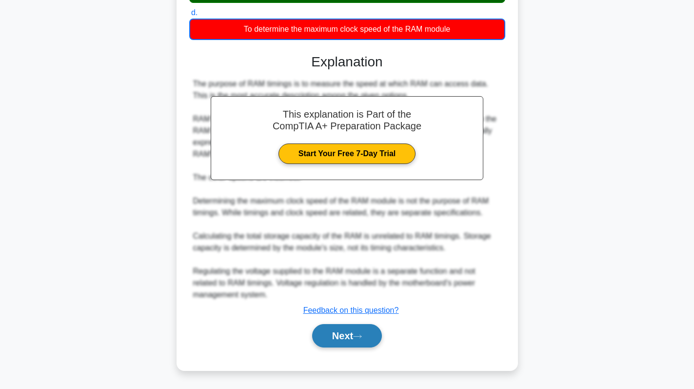
click at [360, 338] on icon at bounding box center [357, 336] width 9 height 5
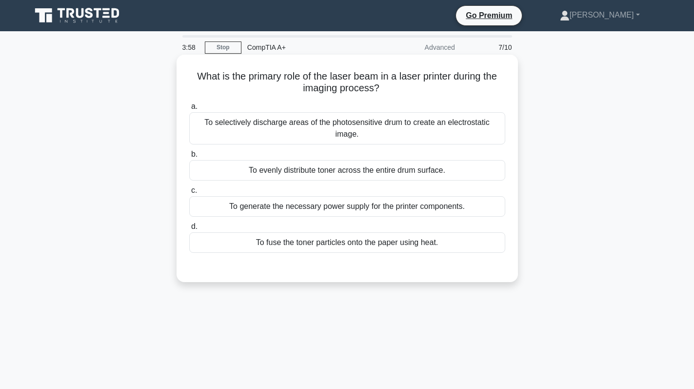
drag, startPoint x: 384, startPoint y: 93, endPoint x: 177, endPoint y: 72, distance: 207.8
click at [177, 72] on div "What is the primary role of the laser beam in a laser printer during the imagin…" at bounding box center [347, 168] width 341 height 227
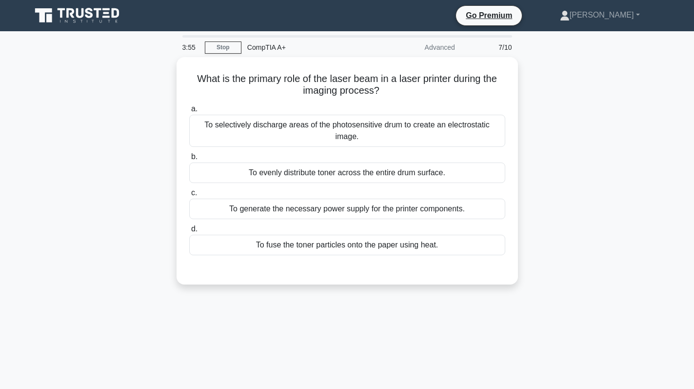
copy h5 "What is the primary role of the laser beam in a laser printer during the imagin…"
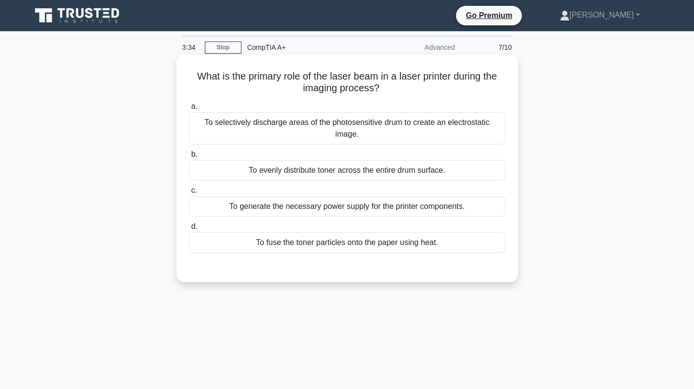
click at [357, 232] on div "To fuse the toner particles onto the paper using heat." at bounding box center [347, 242] width 316 height 20
click at [189, 230] on input "d. To fuse the toner particles onto the paper using heat." at bounding box center [189, 226] width 0 height 6
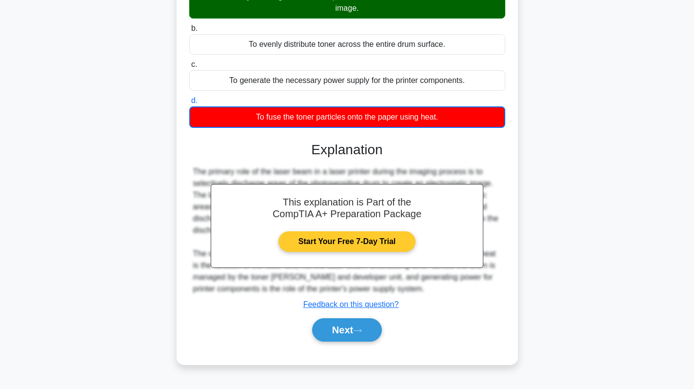
scroll to position [138, 0]
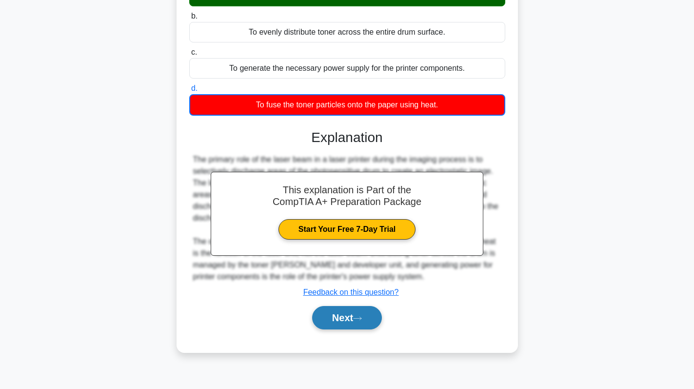
click at [338, 328] on button "Next" at bounding box center [347, 317] width 70 height 23
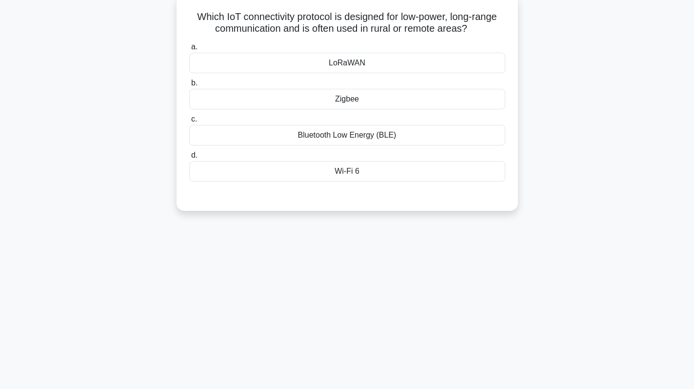
scroll to position [0, 0]
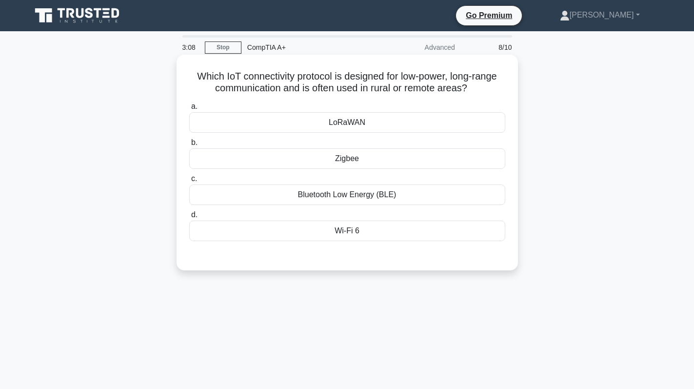
click at [378, 128] on div "LoRaWAN" at bounding box center [347, 122] width 316 height 20
click at [189, 110] on input "a. LoRaWAN" at bounding box center [189, 106] width 0 height 6
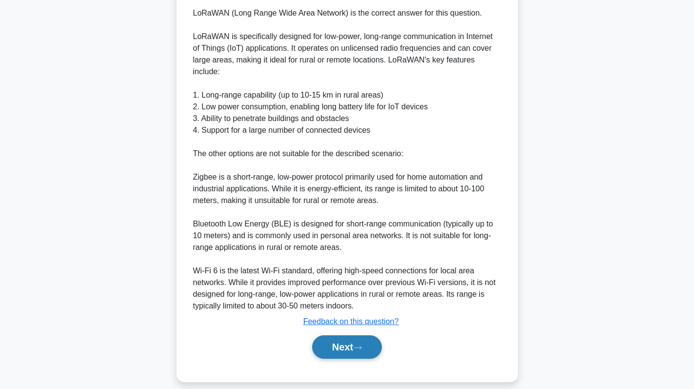
click at [345, 336] on button "Next" at bounding box center [347, 346] width 70 height 23
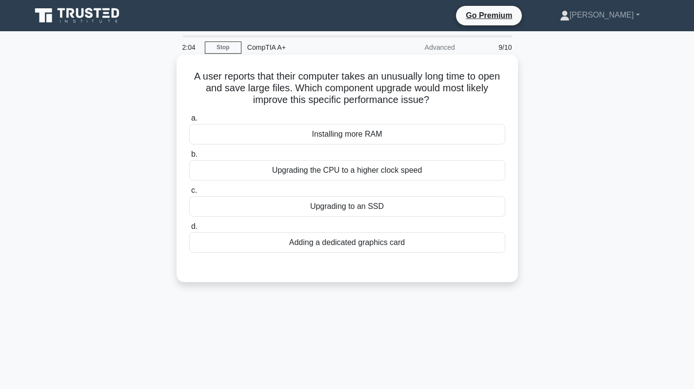
click at [389, 201] on div "Upgrading to an SSD" at bounding box center [347, 206] width 316 height 20
click at [189, 194] on input "c. Upgrading to an SSD" at bounding box center [189, 190] width 0 height 6
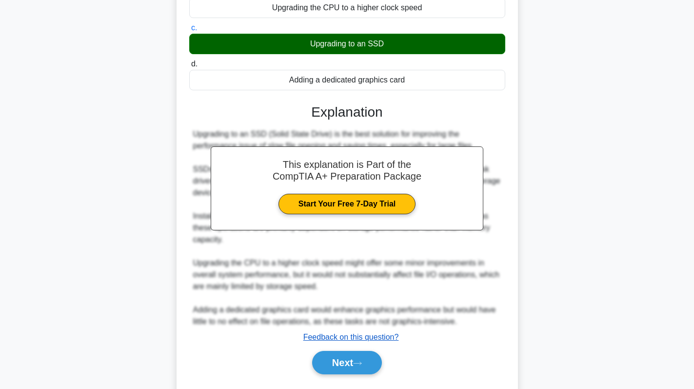
scroll to position [190, 0]
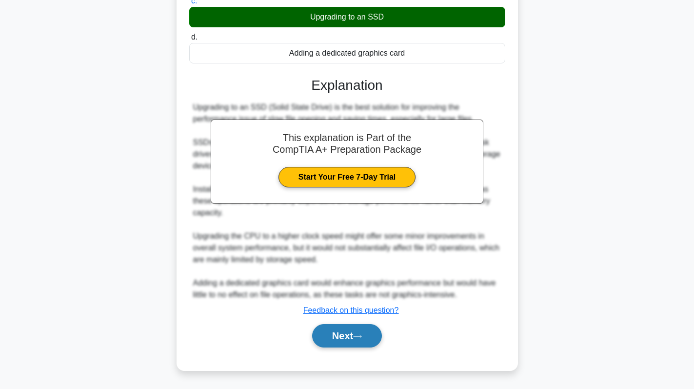
click at [348, 337] on button "Next" at bounding box center [347, 335] width 70 height 23
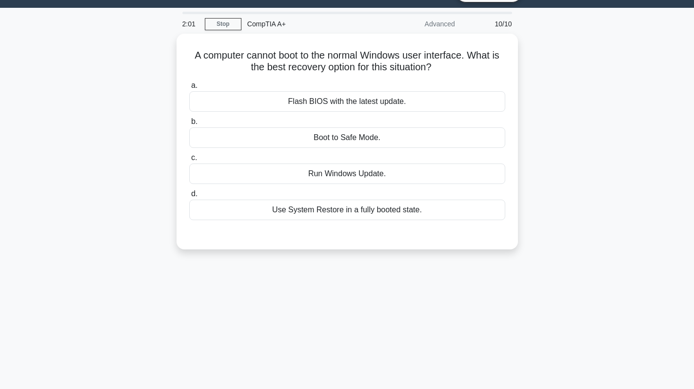
scroll to position [0, 0]
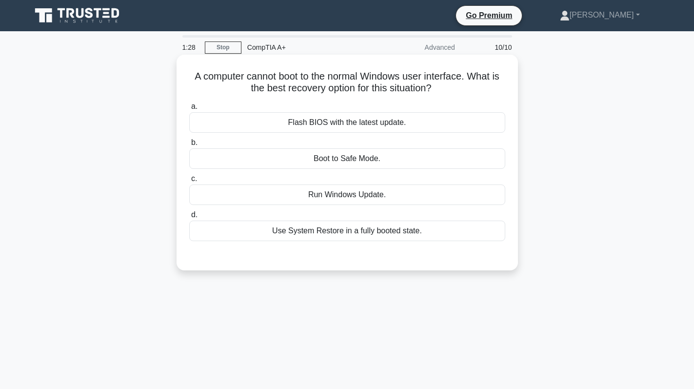
click at [386, 160] on div "Boot to Safe Mode." at bounding box center [347, 158] width 316 height 20
click at [189, 146] on input "b. Boot to Safe Mode." at bounding box center [189, 142] width 0 height 6
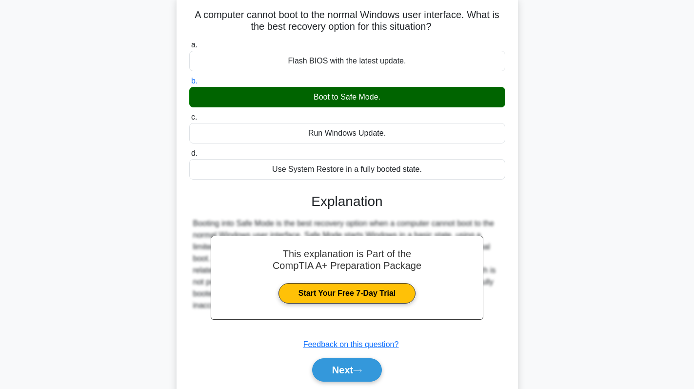
scroll to position [138, 0]
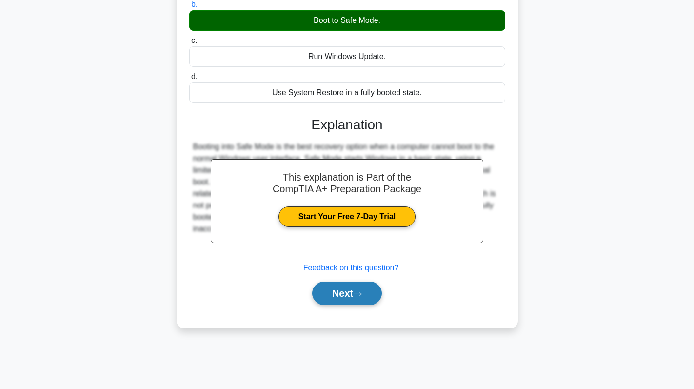
click at [356, 293] on button "Next" at bounding box center [347, 292] width 70 height 23
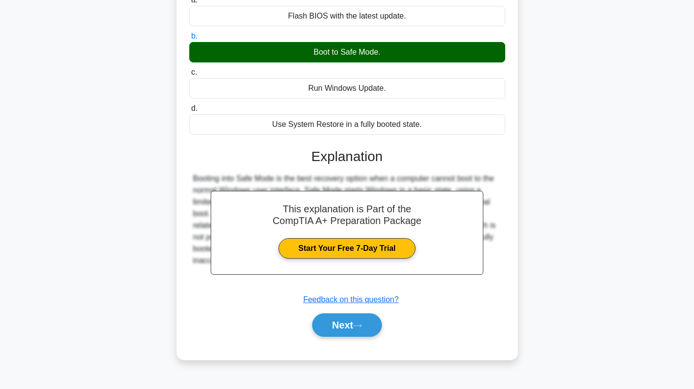
scroll to position [89, 0]
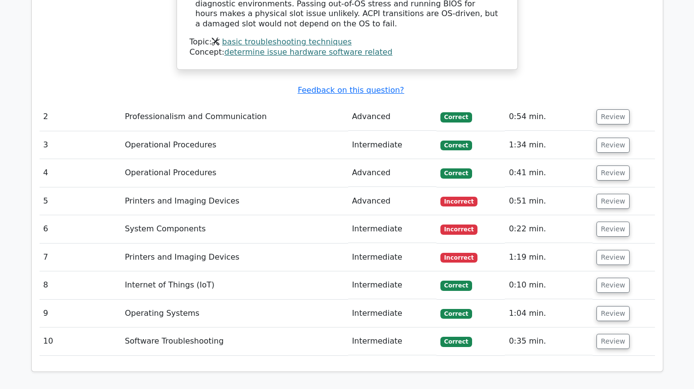
scroll to position [1365, 0]
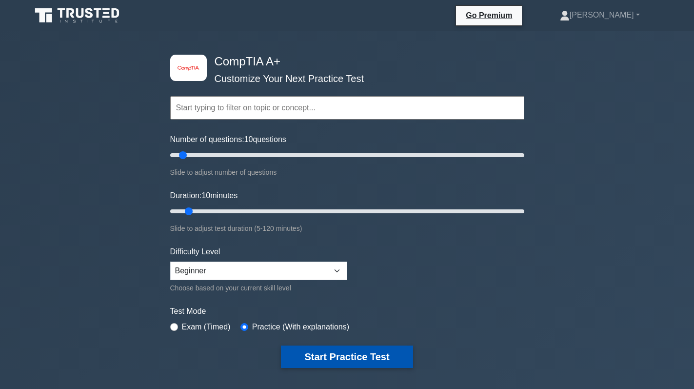
click at [352, 356] on button "Start Practice Test" at bounding box center [347, 356] width 132 height 22
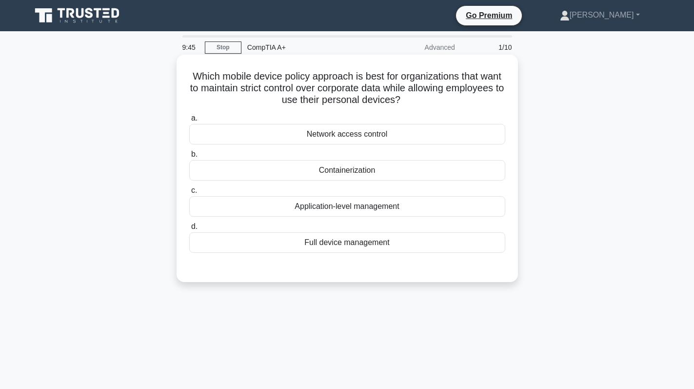
click at [400, 131] on div "Network access control" at bounding box center [347, 134] width 316 height 20
click at [189, 121] on input "a. Network access control" at bounding box center [189, 118] width 0 height 6
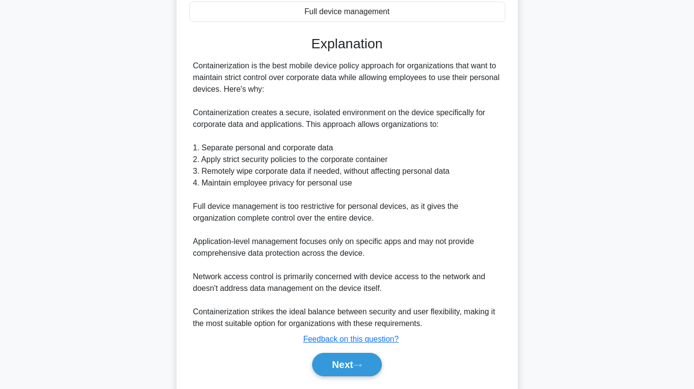
scroll to position [261, 0]
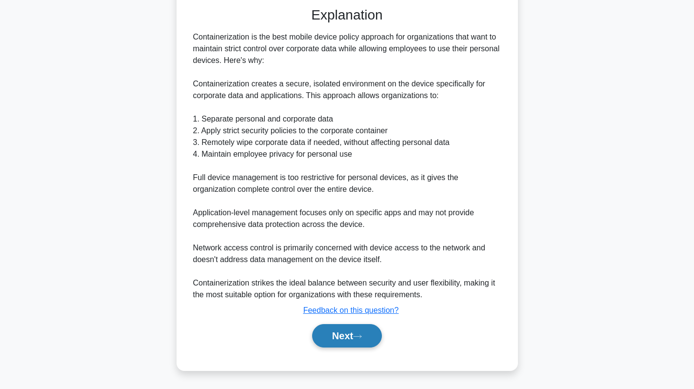
click at [339, 336] on button "Next" at bounding box center [347, 335] width 70 height 23
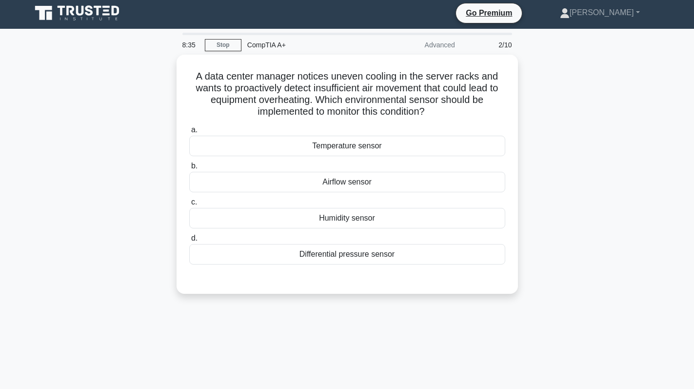
scroll to position [0, 0]
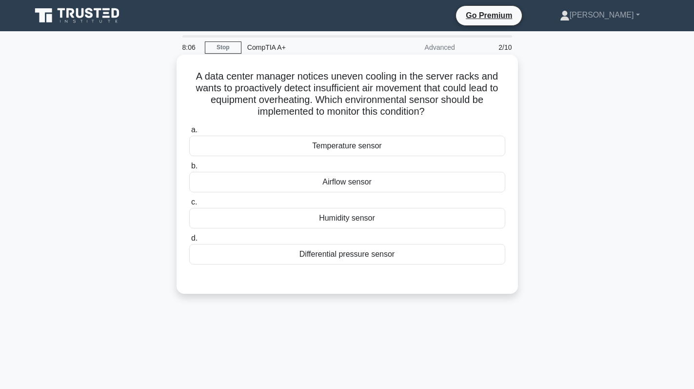
drag, startPoint x: 442, startPoint y: 108, endPoint x: 177, endPoint y: 72, distance: 267.7
click at [177, 72] on div "A data center manager notices uneven cooling in the server racks and wants to p…" at bounding box center [347, 174] width 341 height 239
copy h5 "A data center manager notices uneven cooling in the server racks and wants to p…"
click at [385, 140] on div "Temperature sensor" at bounding box center [347, 146] width 316 height 20
click at [189, 133] on input "a. Temperature sensor" at bounding box center [189, 130] width 0 height 6
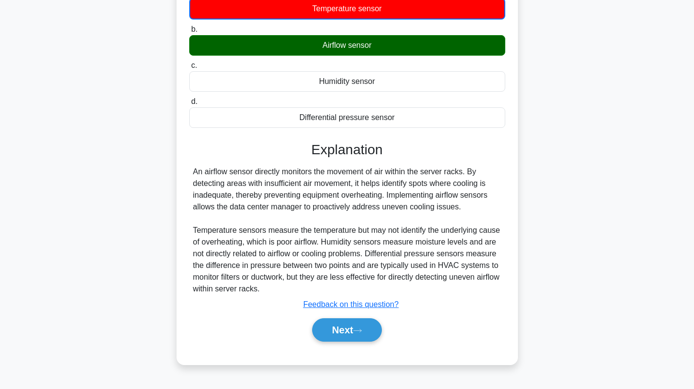
scroll to position [138, 0]
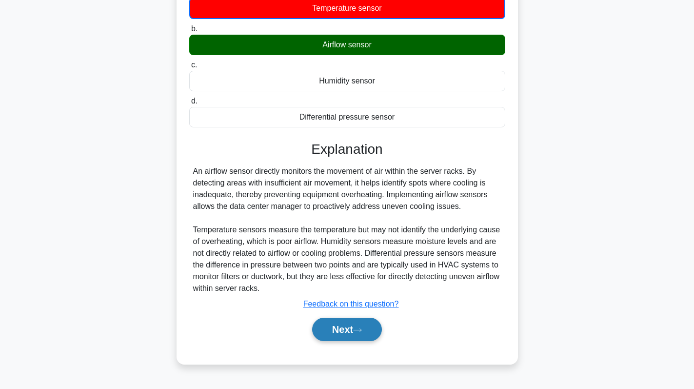
click at [343, 326] on button "Next" at bounding box center [347, 328] width 70 height 23
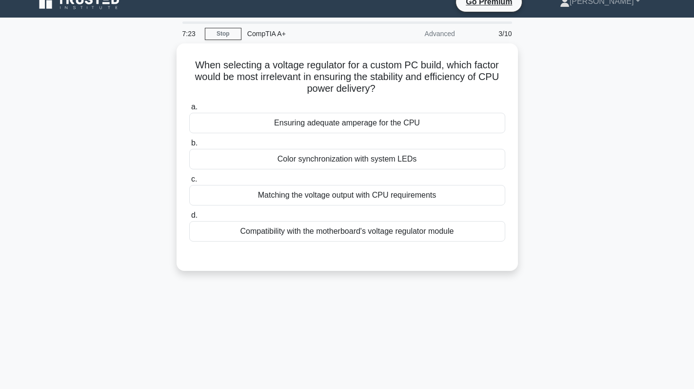
scroll to position [0, 0]
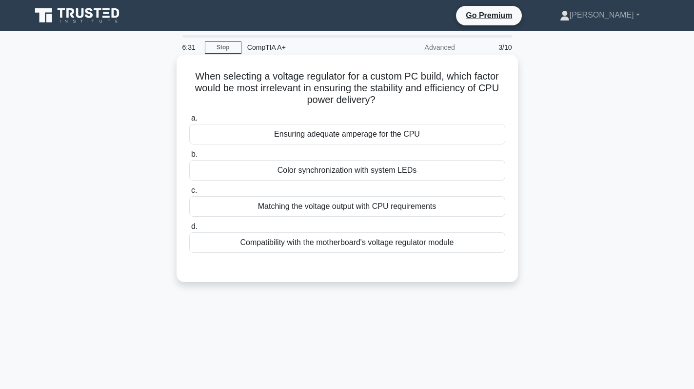
click at [384, 203] on div "Matching the voltage output with CPU requirements" at bounding box center [347, 206] width 316 height 20
click at [189, 194] on input "c. Matching the voltage output with CPU requirements" at bounding box center [189, 190] width 0 height 6
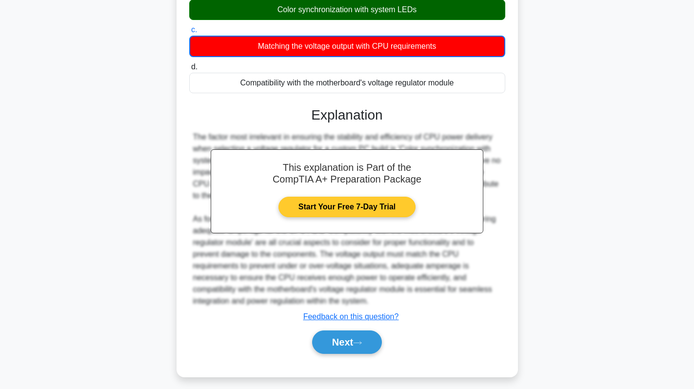
scroll to position [167, 0]
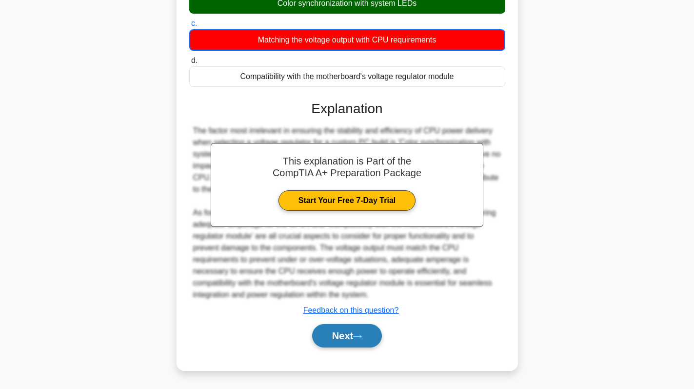
click at [349, 330] on button "Next" at bounding box center [347, 335] width 70 height 23
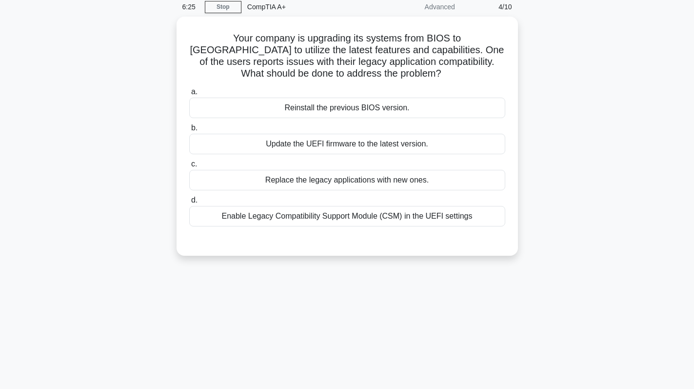
scroll to position [0, 0]
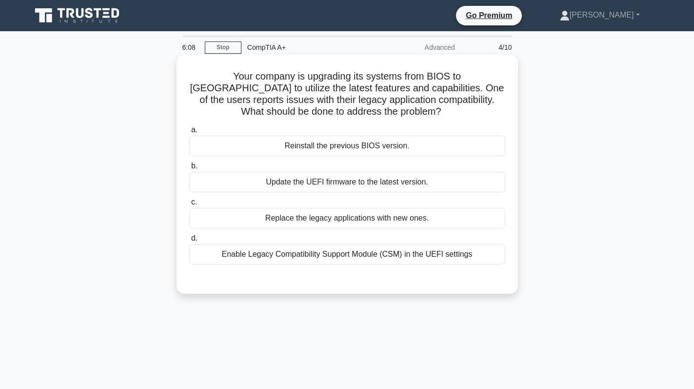
drag, startPoint x: 391, startPoint y: 149, endPoint x: 384, endPoint y: 154, distance: 8.1
click at [390, 149] on div "Reinstall the previous BIOS version." at bounding box center [347, 146] width 316 height 20
click at [189, 133] on input "a. Reinstall the previous BIOS version." at bounding box center [189, 130] width 0 height 6
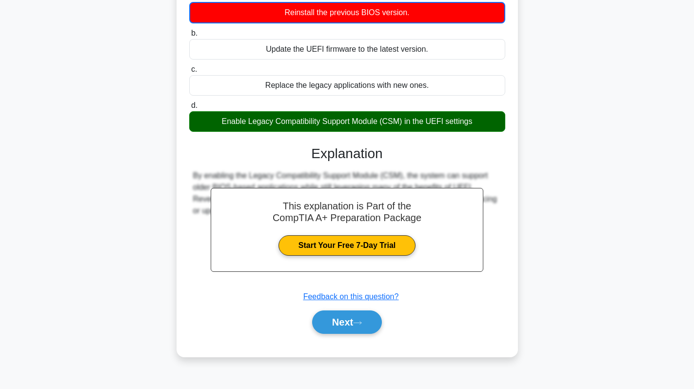
scroll to position [138, 0]
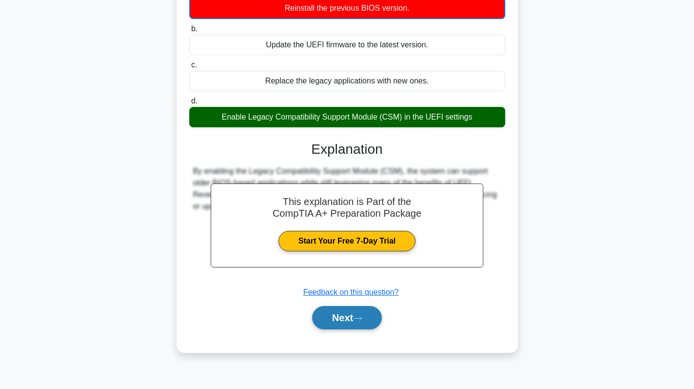
click at [347, 308] on button "Next" at bounding box center [347, 317] width 70 height 23
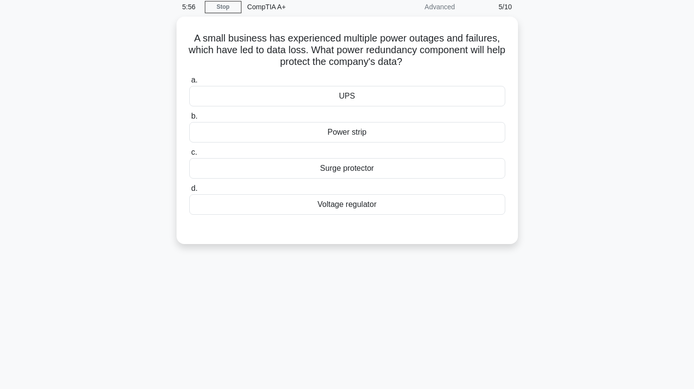
scroll to position [0, 0]
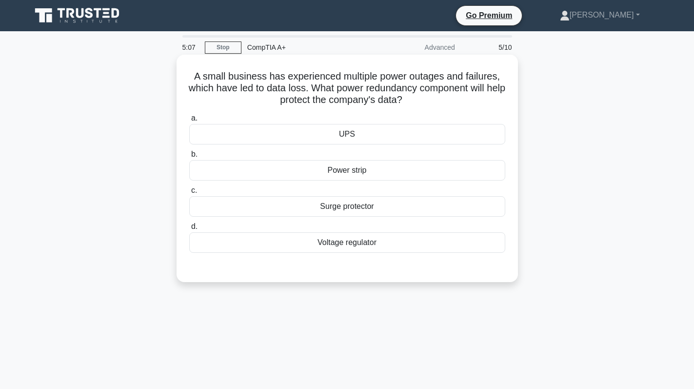
click at [381, 135] on div "UPS" at bounding box center [347, 134] width 316 height 20
click at [189, 121] on input "a. UPS" at bounding box center [189, 118] width 0 height 6
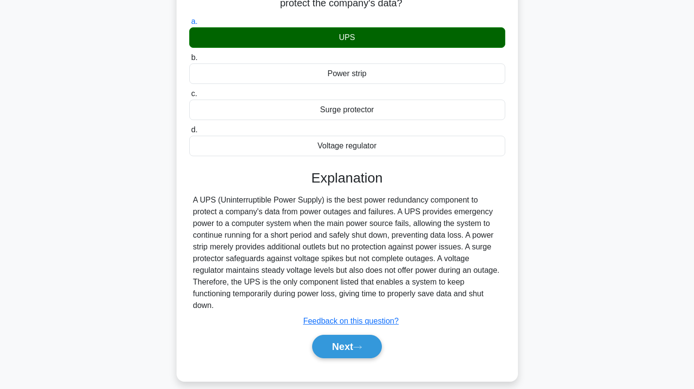
scroll to position [98, 0]
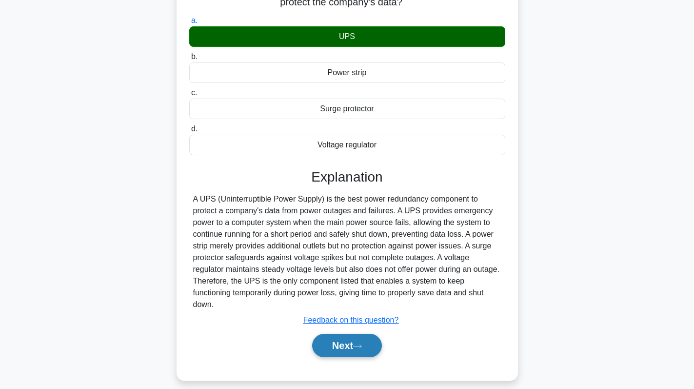
click at [352, 348] on button "Next" at bounding box center [347, 345] width 70 height 23
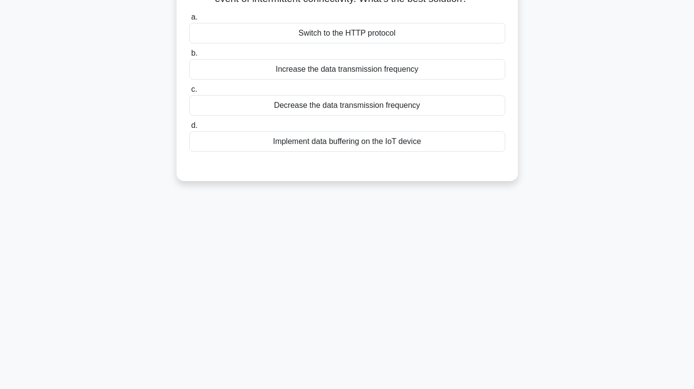
scroll to position [0, 0]
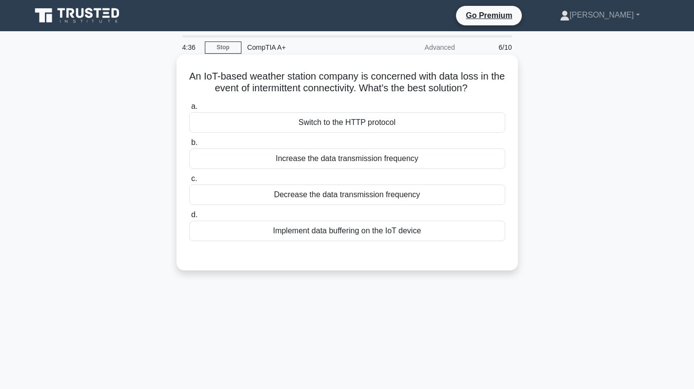
click at [413, 235] on div "Implement data buffering on the IoT device" at bounding box center [347, 230] width 316 height 20
click at [189, 218] on input "d. Implement data buffering on the IoT device" at bounding box center [189, 215] width 0 height 6
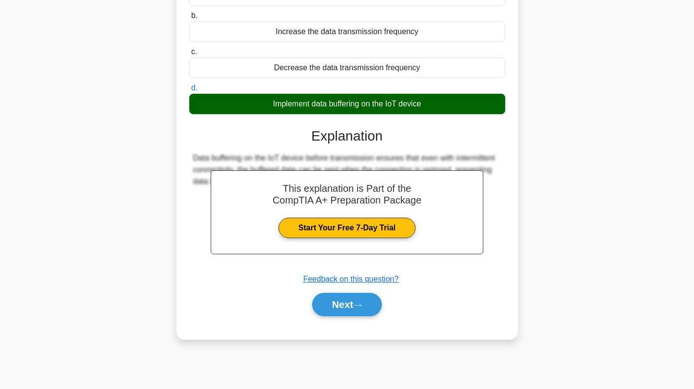
scroll to position [138, 0]
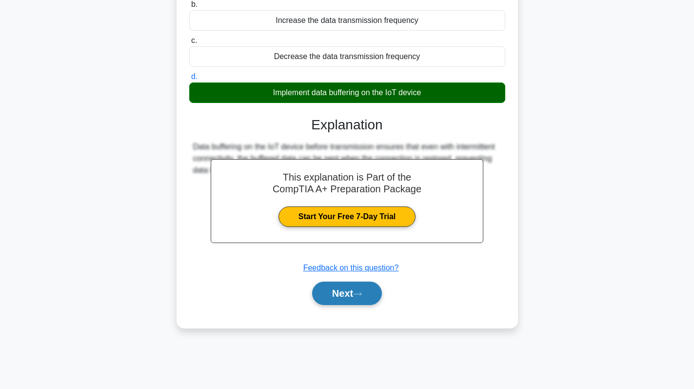
click at [339, 296] on button "Next" at bounding box center [347, 292] width 70 height 23
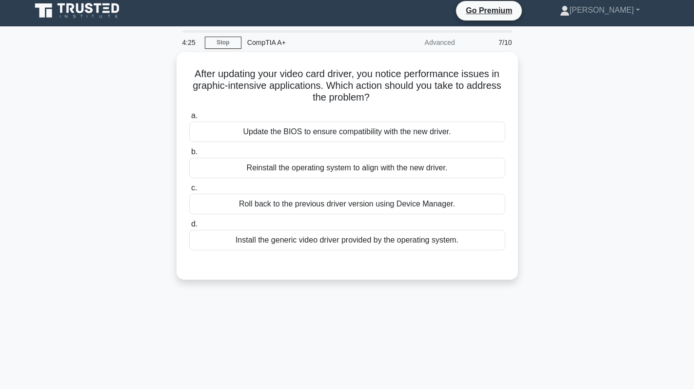
scroll to position [0, 0]
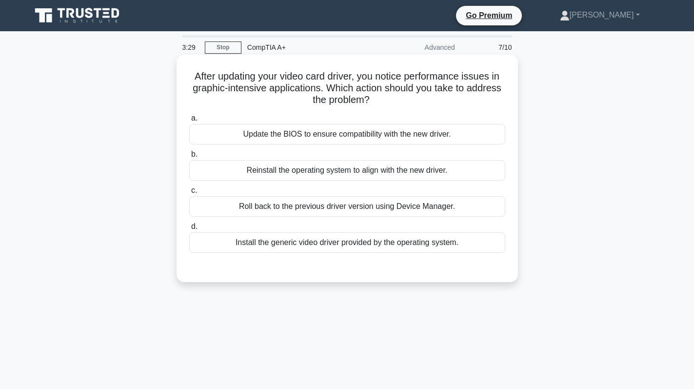
click at [357, 204] on div "Roll back to the previous driver version using Device Manager." at bounding box center [347, 206] width 316 height 20
click at [189, 194] on input "c. Roll back to the previous driver version using Device Manager." at bounding box center [189, 190] width 0 height 6
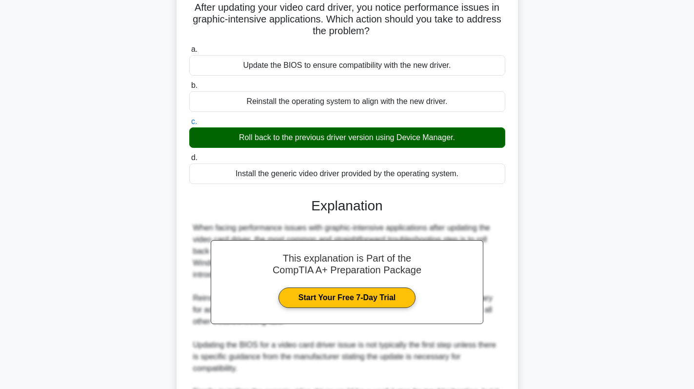
scroll to position [190, 0]
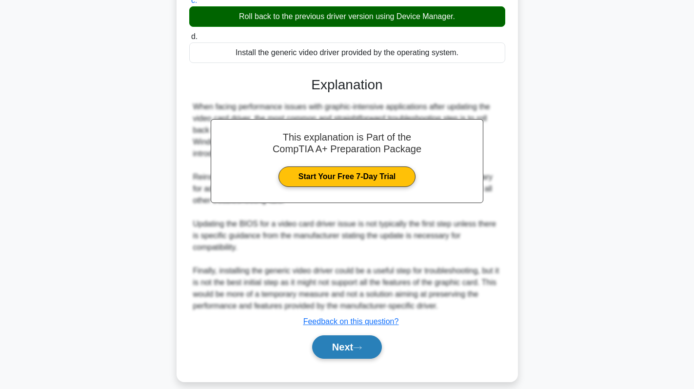
click at [351, 337] on button "Next" at bounding box center [347, 346] width 70 height 23
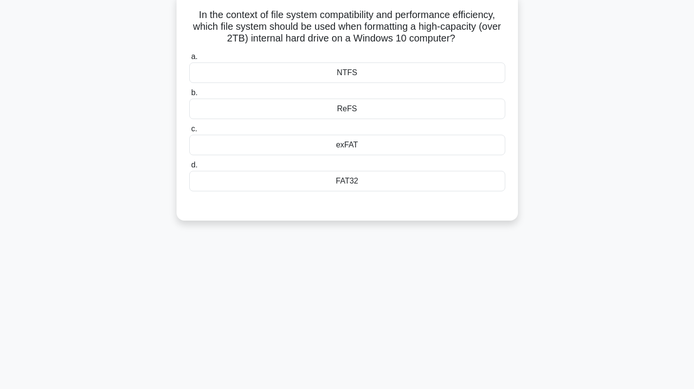
scroll to position [0, 0]
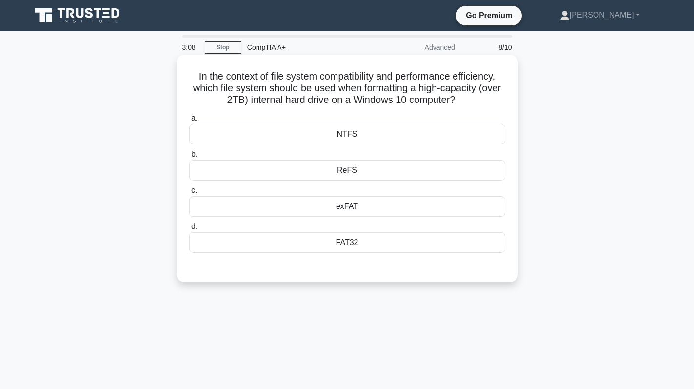
click at [381, 137] on div "NTFS" at bounding box center [347, 134] width 316 height 20
click at [189, 121] on input "a. NTFS" at bounding box center [189, 118] width 0 height 6
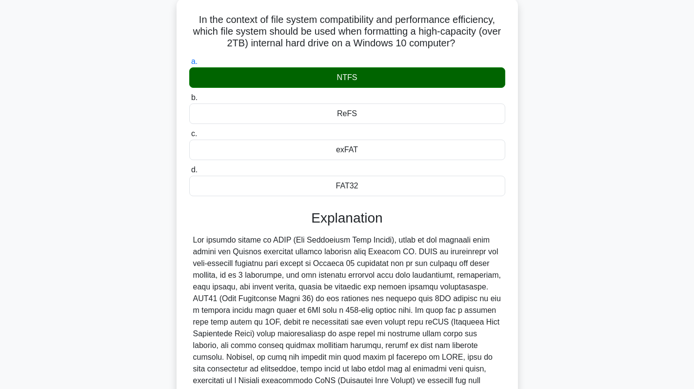
scroll to position [213, 0]
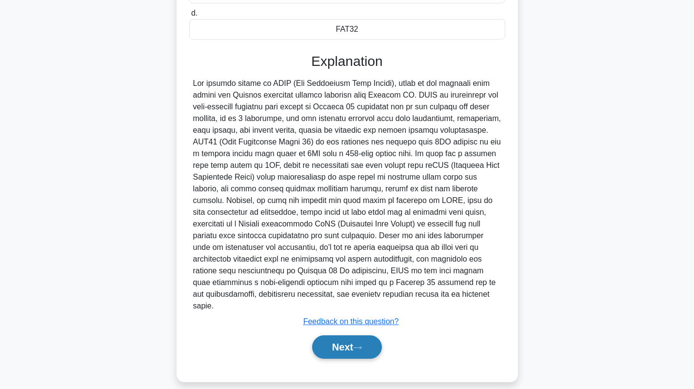
click at [349, 338] on button "Next" at bounding box center [347, 346] width 70 height 23
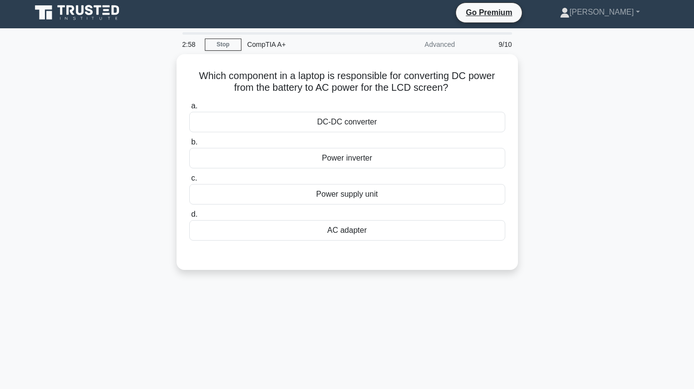
scroll to position [0, 0]
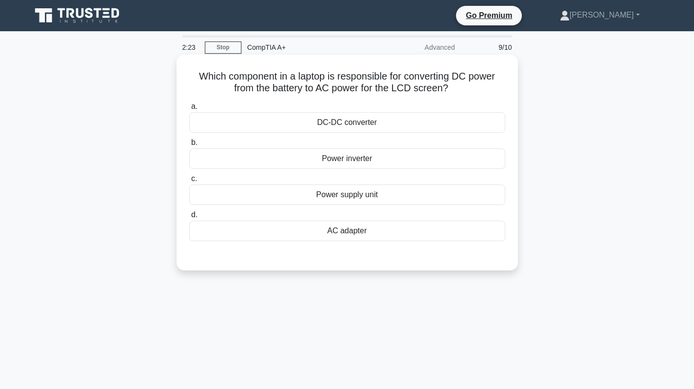
click at [374, 162] on div "Power inverter" at bounding box center [347, 158] width 316 height 20
click at [189, 146] on input "b. Power inverter" at bounding box center [189, 142] width 0 height 6
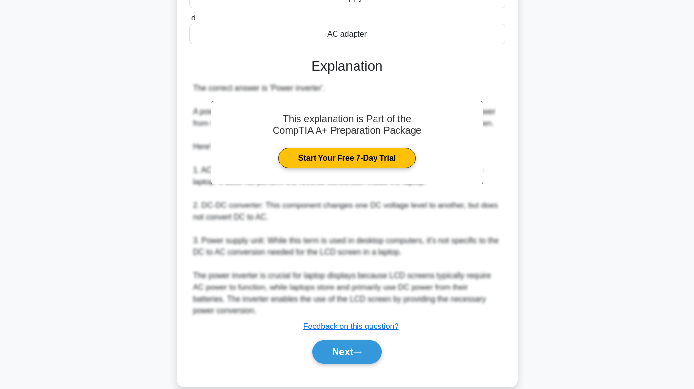
scroll to position [213, 0]
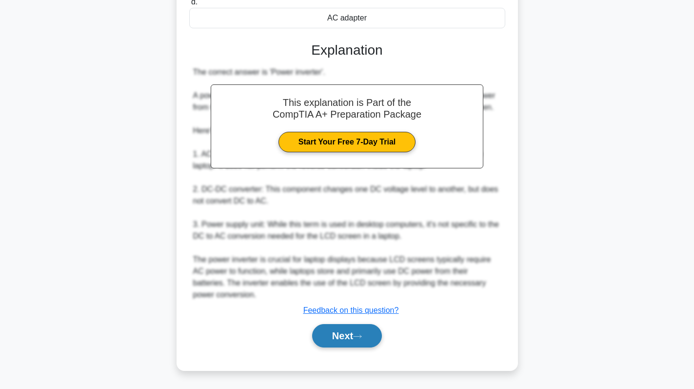
click at [352, 340] on button "Next" at bounding box center [347, 335] width 70 height 23
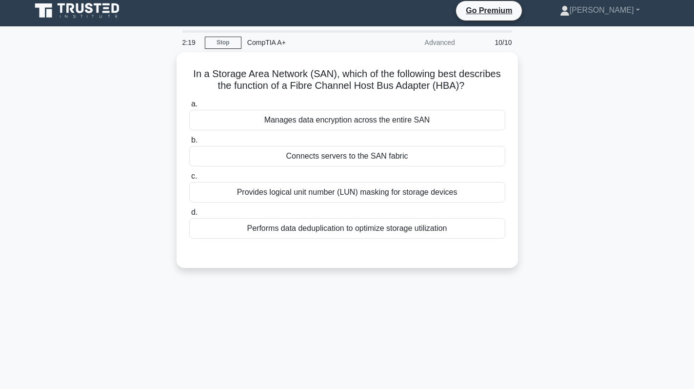
scroll to position [0, 0]
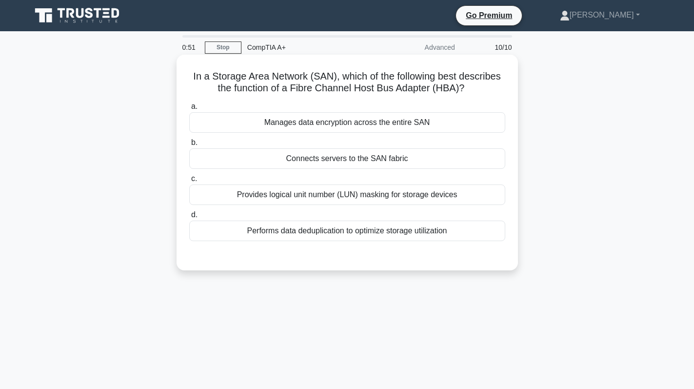
click at [421, 127] on div "Manages data encryption across the entire SAN" at bounding box center [347, 122] width 316 height 20
click at [189, 110] on input "a. Manages data encryption across the entire SAN" at bounding box center [189, 106] width 0 height 6
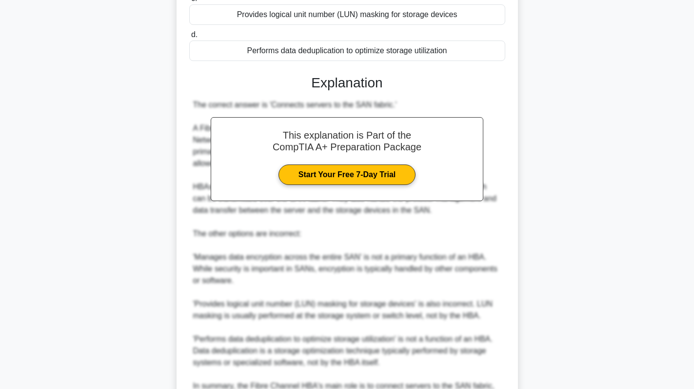
scroll to position [284, 0]
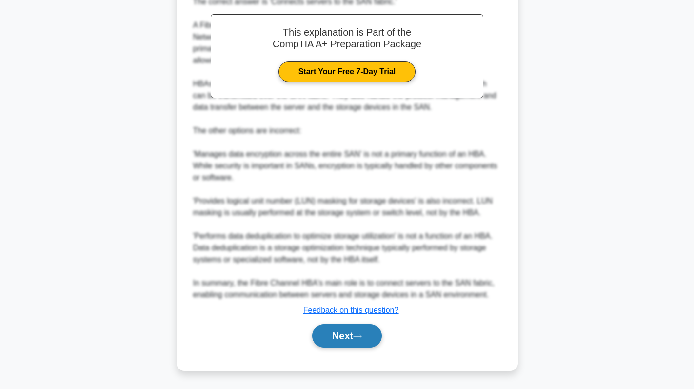
click at [368, 337] on button "Next" at bounding box center [347, 335] width 70 height 23
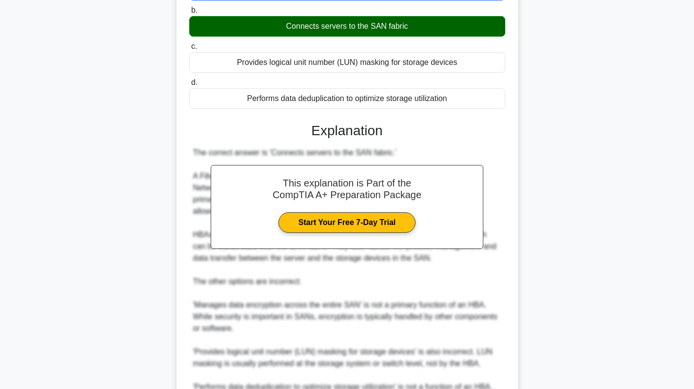
scroll to position [89, 0]
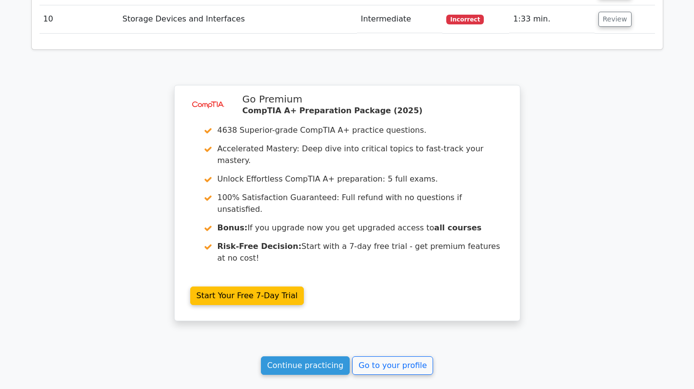
scroll to position [1614, 0]
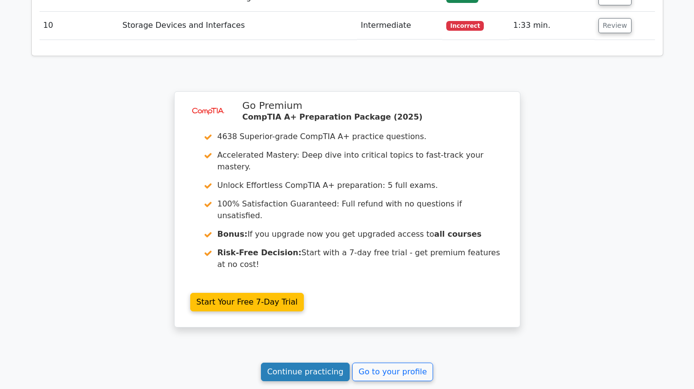
click at [286, 362] on link "Continue practicing" at bounding box center [305, 371] width 89 height 19
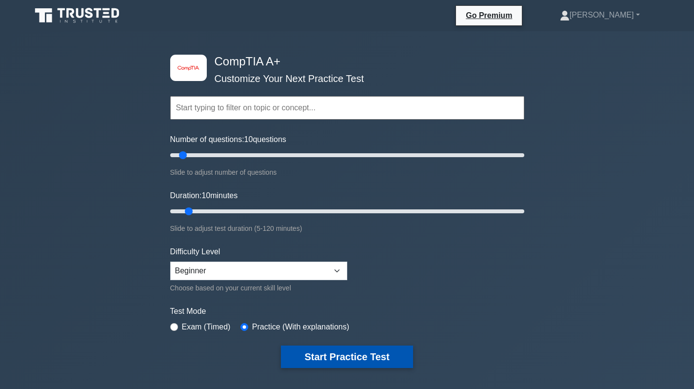
click at [362, 367] on button "Start Practice Test" at bounding box center [347, 356] width 132 height 22
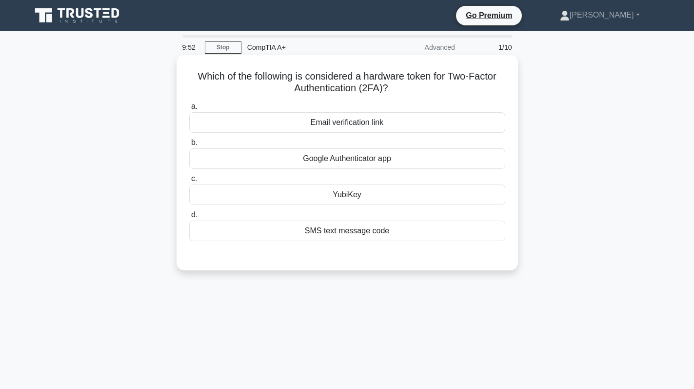
click at [398, 234] on div "SMS text message code" at bounding box center [347, 230] width 316 height 20
click at [189, 218] on input "d. SMS text message code" at bounding box center [189, 215] width 0 height 6
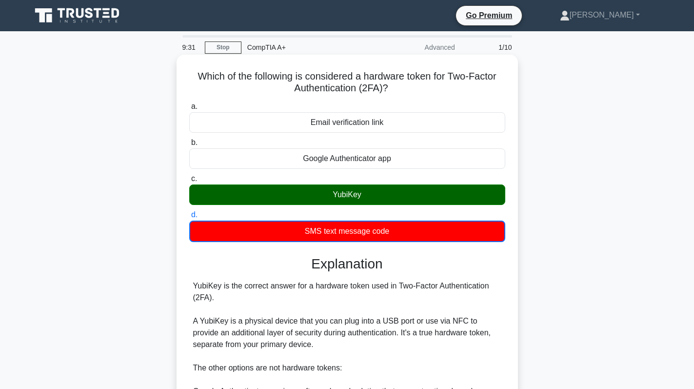
drag, startPoint x: 331, startPoint y: 195, endPoint x: 370, endPoint y: 196, distance: 39.0
click at [370, 196] on div "YubiKey" at bounding box center [347, 194] width 316 height 20
copy div "YubiKey"
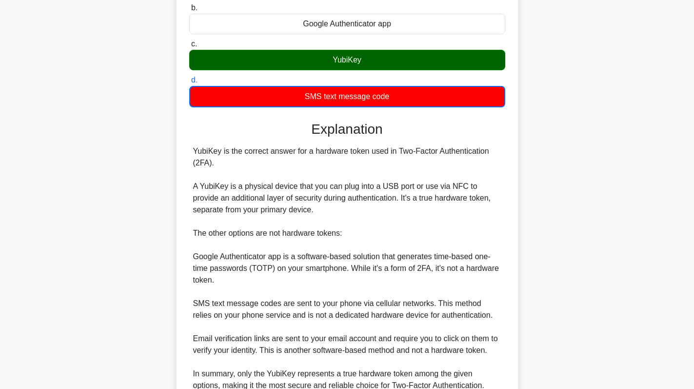
scroll to position [195, 0]
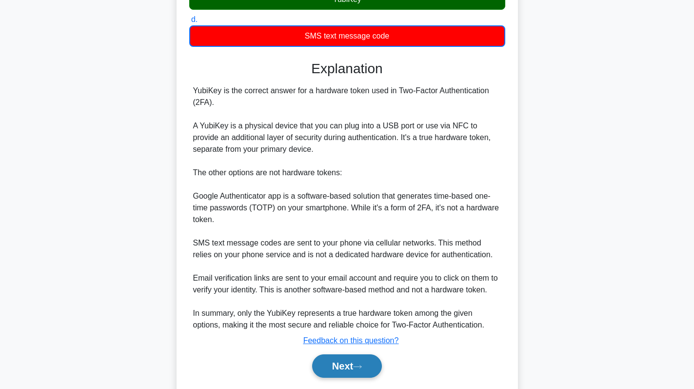
click at [345, 370] on button "Next" at bounding box center [347, 365] width 70 height 23
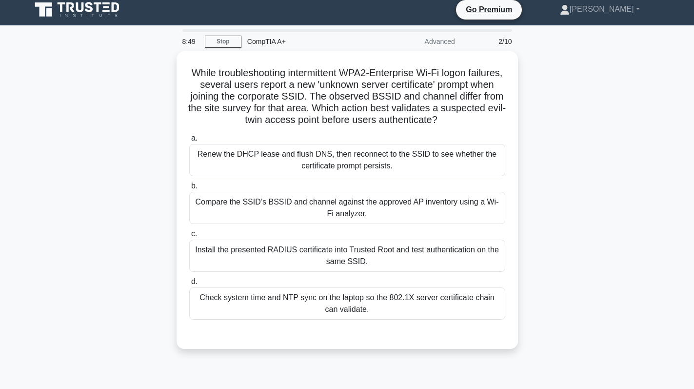
scroll to position [0, 0]
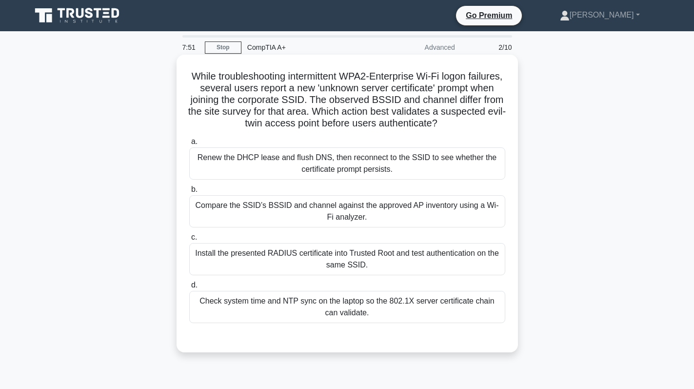
click at [404, 158] on div "Renew the DHCP lease and flush DNS, then reconnect to the SSID to see whether t…" at bounding box center [347, 163] width 316 height 32
click at [189, 145] on input "a. Renew the DHCP lease and flush DNS, then reconnect to the SSID to see whethe…" at bounding box center [189, 141] width 0 height 6
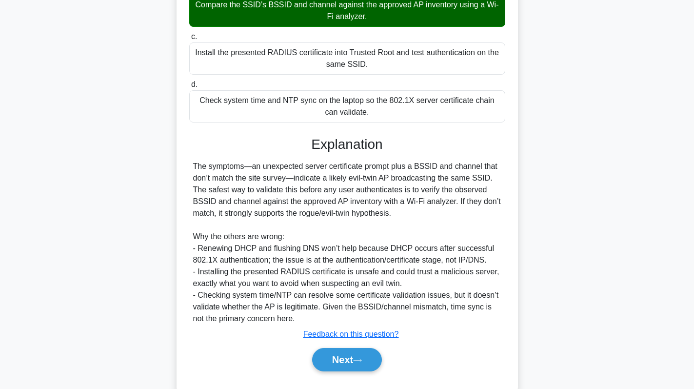
scroll to position [226, 0]
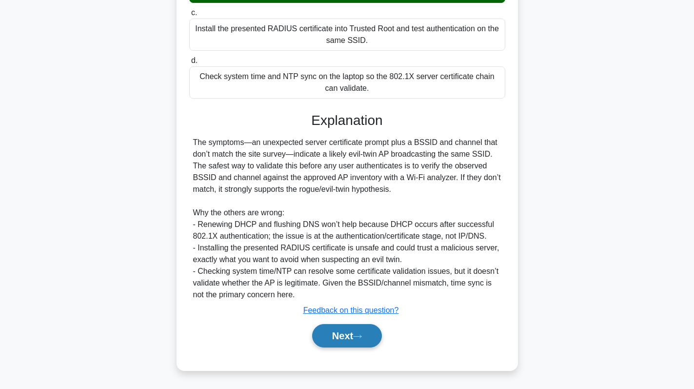
click at [337, 329] on button "Next" at bounding box center [347, 335] width 70 height 23
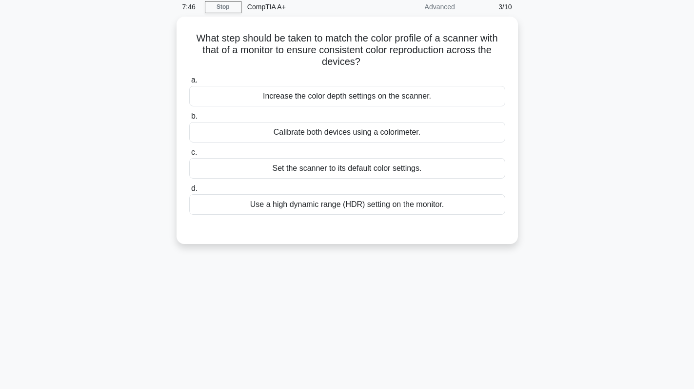
scroll to position [0, 0]
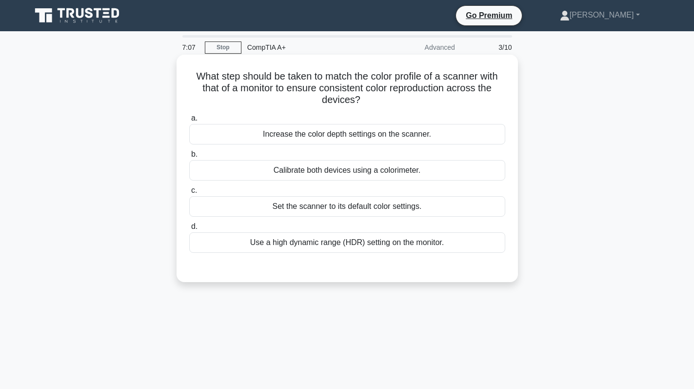
click at [332, 141] on div "Increase the color depth settings on the scanner." at bounding box center [347, 134] width 316 height 20
click at [189, 121] on input "a. Increase the color depth settings on the scanner." at bounding box center [189, 118] width 0 height 6
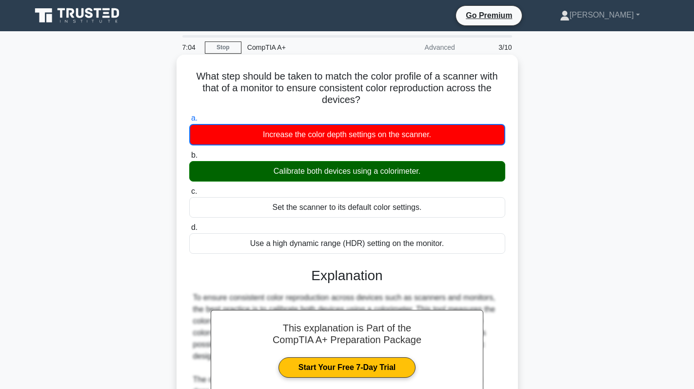
scroll to position [138, 0]
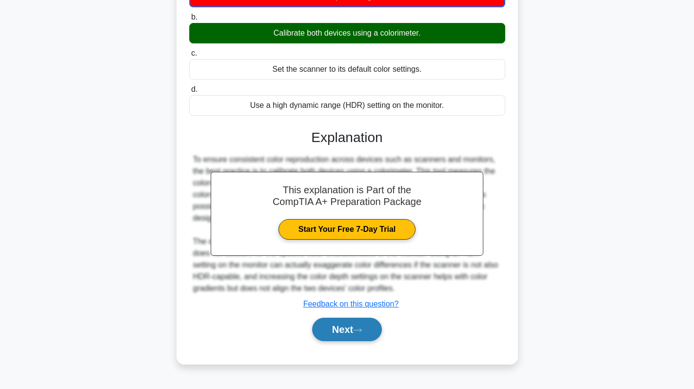
click at [357, 327] on button "Next" at bounding box center [347, 328] width 70 height 23
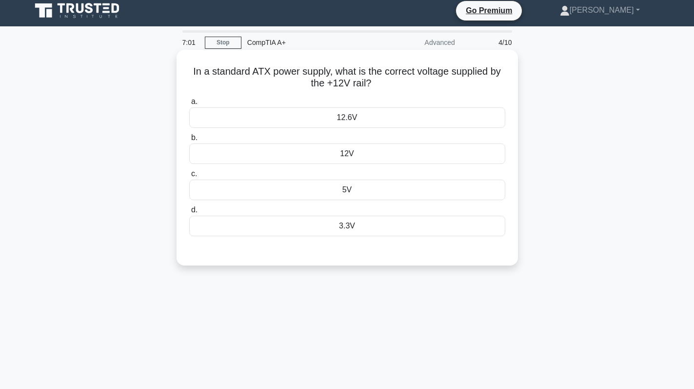
scroll to position [0, 0]
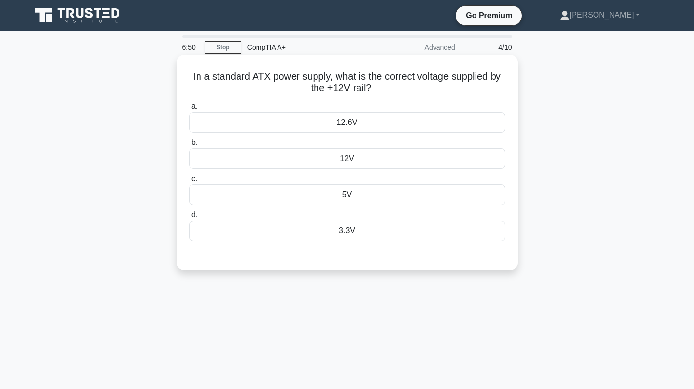
click at [375, 157] on div "12V" at bounding box center [347, 158] width 316 height 20
click at [189, 146] on input "b. 12V" at bounding box center [189, 142] width 0 height 6
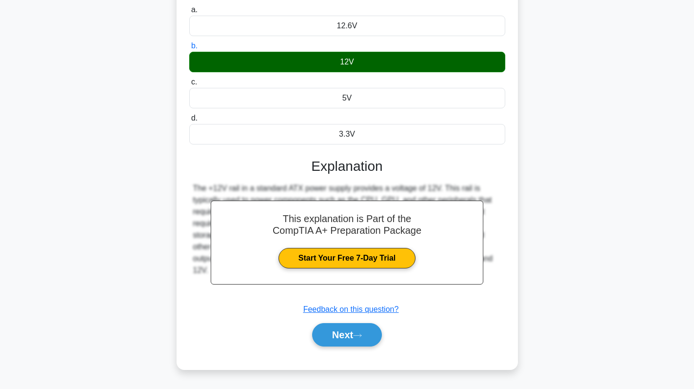
scroll to position [138, 0]
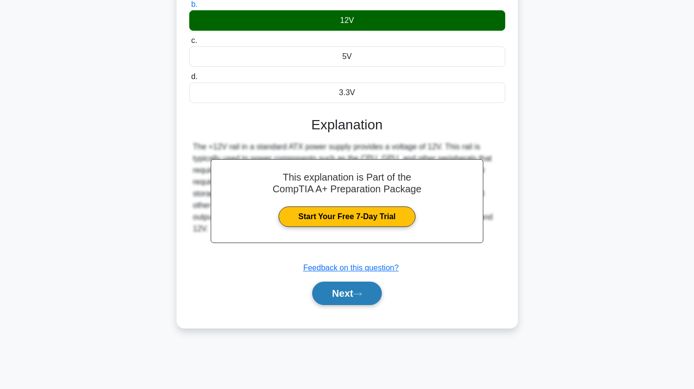
click at [334, 291] on button "Next" at bounding box center [347, 292] width 70 height 23
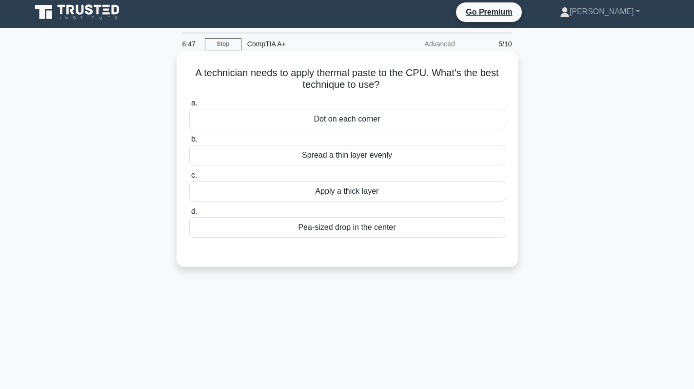
scroll to position [0, 0]
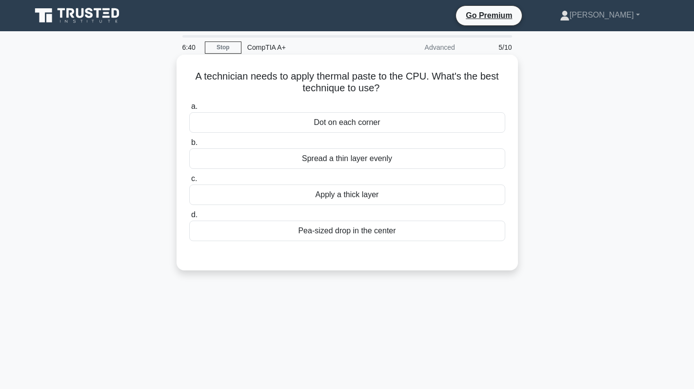
click at [370, 231] on div "Pea-sized drop in the center" at bounding box center [347, 230] width 316 height 20
click at [189, 218] on input "d. Pea-sized drop in the center" at bounding box center [189, 215] width 0 height 6
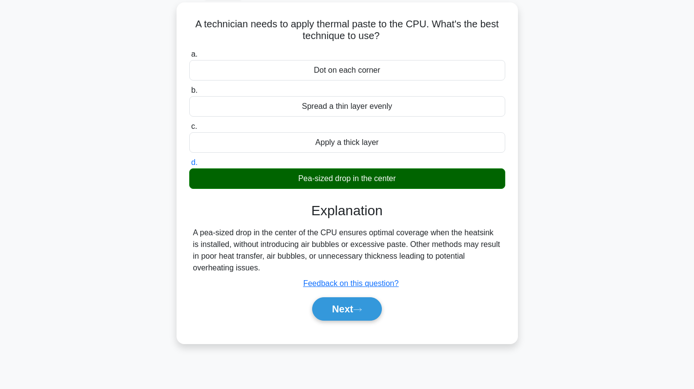
scroll to position [138, 0]
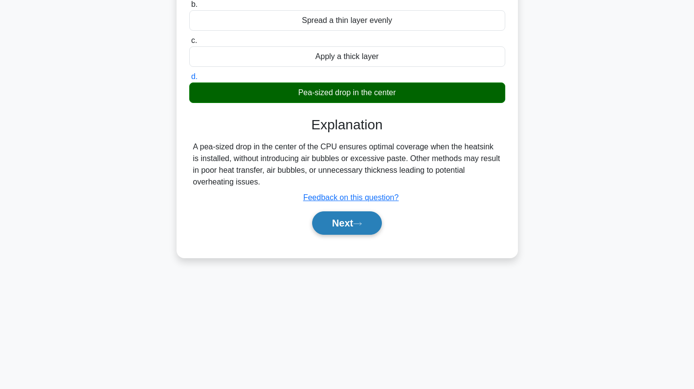
click at [342, 217] on button "Next" at bounding box center [347, 222] width 70 height 23
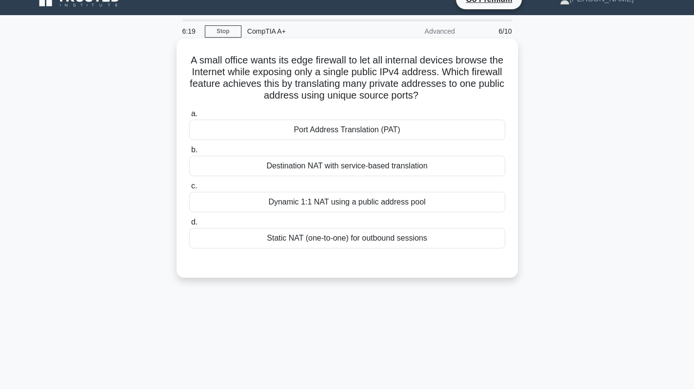
scroll to position [0, 0]
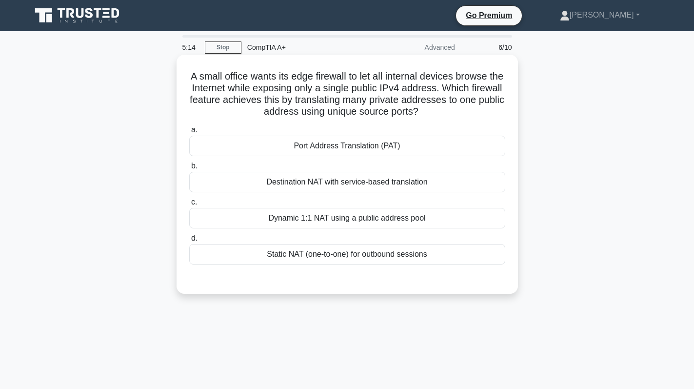
click at [381, 177] on div "Destination NAT with service-based translation" at bounding box center [347, 182] width 316 height 20
click at [189, 169] on input "b. Destination NAT with service-based translation" at bounding box center [189, 166] width 0 height 6
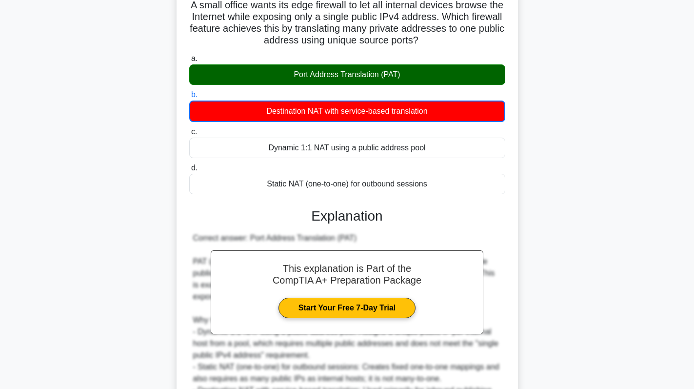
scroll to position [98, 0]
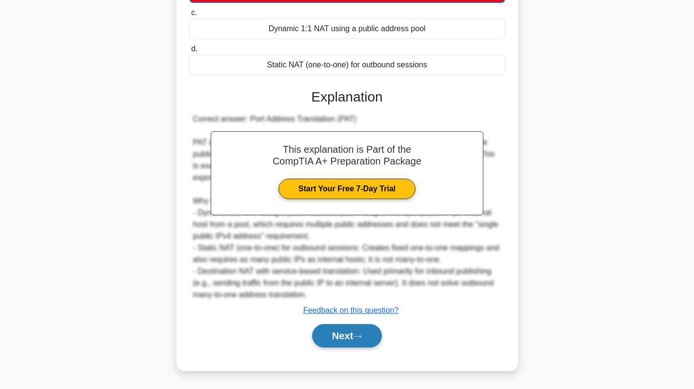
click at [351, 330] on button "Next" at bounding box center [347, 335] width 70 height 23
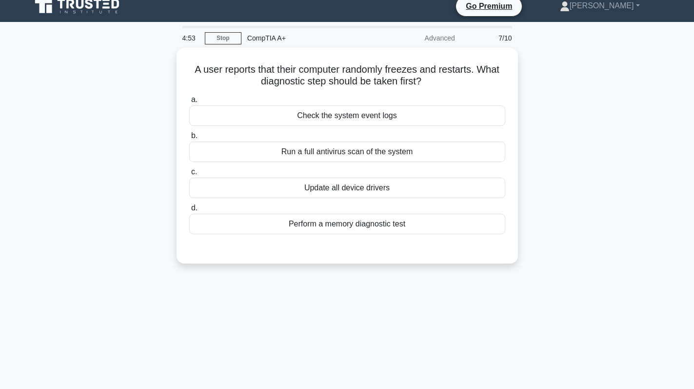
scroll to position [0, 0]
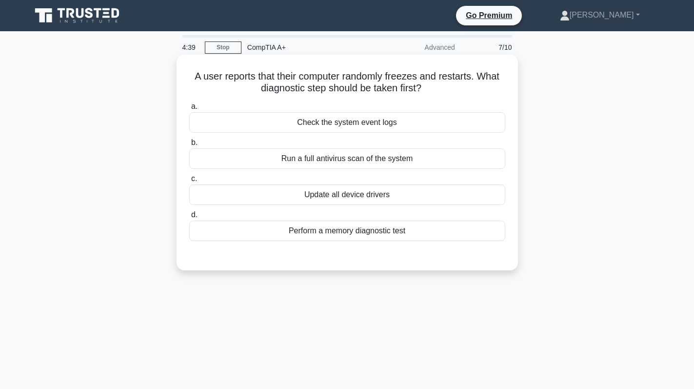
click at [359, 230] on div "Perform a memory diagnostic test" at bounding box center [347, 230] width 316 height 20
click at [189, 218] on input "d. Perform a memory diagnostic test" at bounding box center [189, 215] width 0 height 6
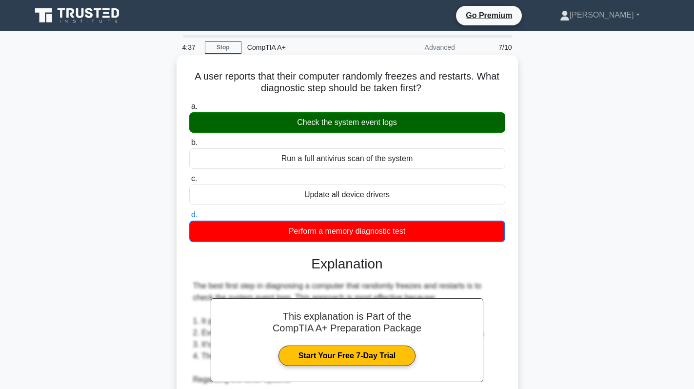
scroll to position [191, 0]
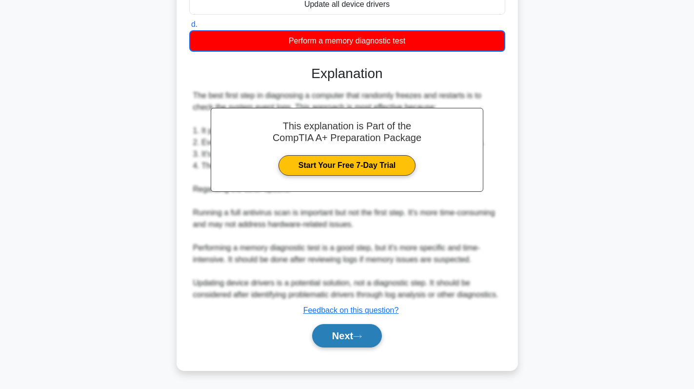
click at [347, 342] on button "Next" at bounding box center [347, 335] width 70 height 23
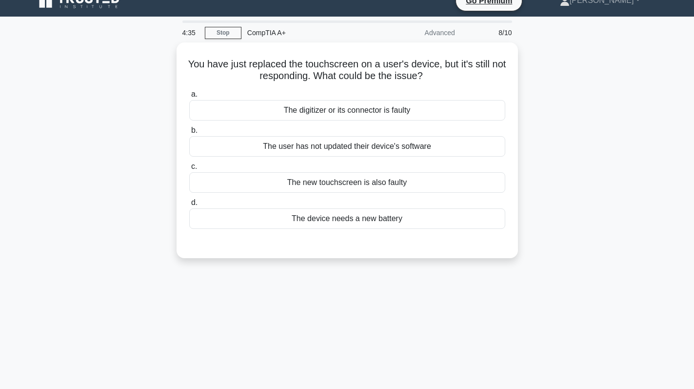
scroll to position [0, 0]
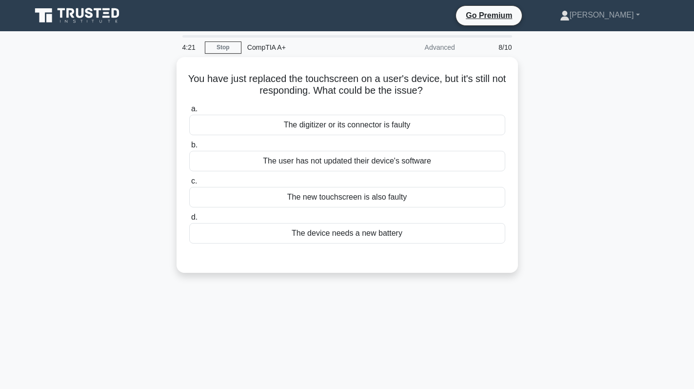
click at [380, 160] on div "The user has not updated their device's software" at bounding box center [347, 161] width 316 height 20
click at [189, 148] on input "b. The user has not updated their device's software" at bounding box center [189, 145] width 0 height 6
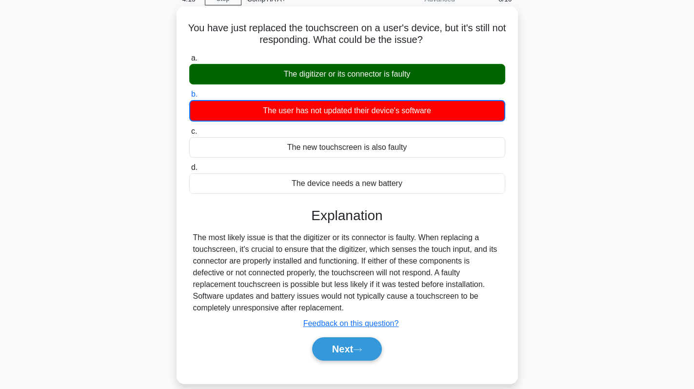
scroll to position [138, 0]
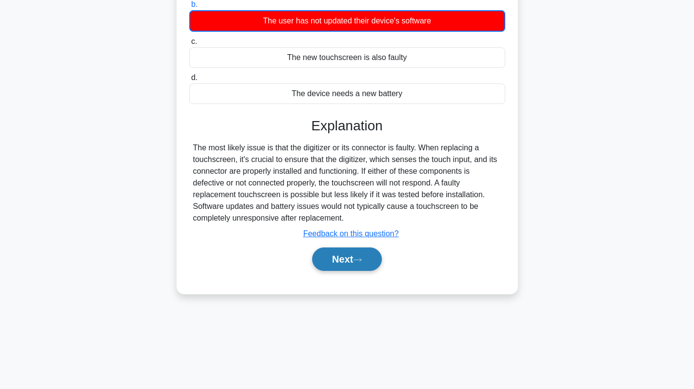
click at [359, 255] on button "Next" at bounding box center [347, 258] width 70 height 23
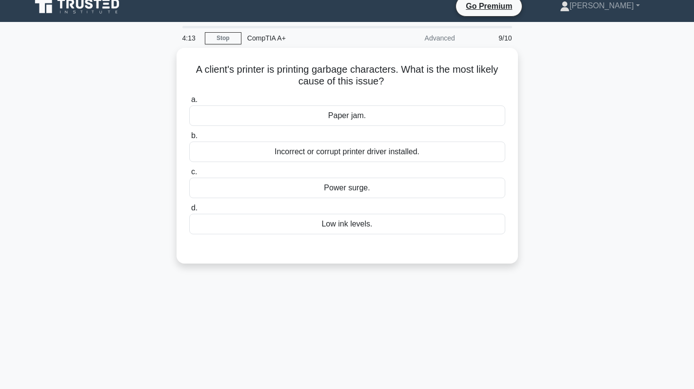
scroll to position [0, 0]
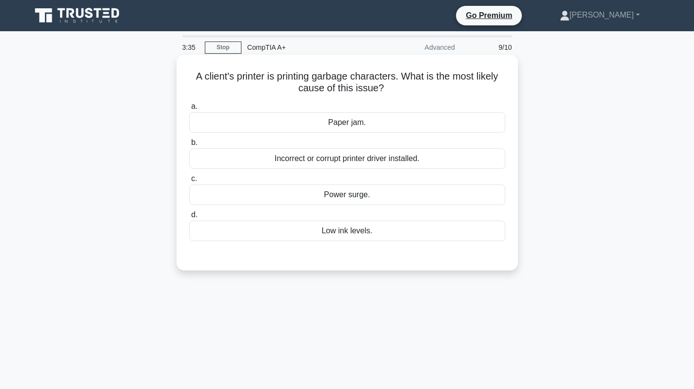
click at [386, 230] on div "Low ink levels." at bounding box center [347, 230] width 316 height 20
click at [189, 218] on input "d. Low ink levels." at bounding box center [189, 215] width 0 height 6
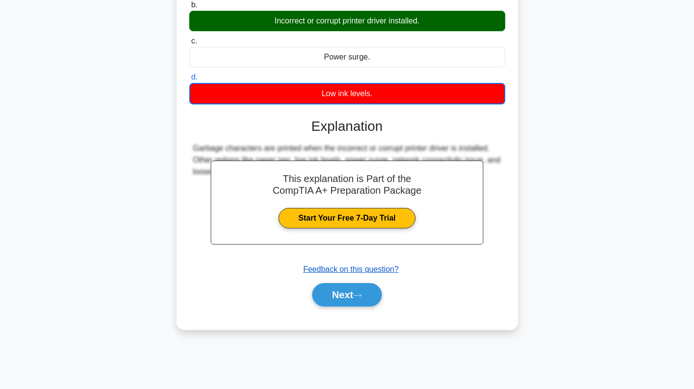
scroll to position [138, 0]
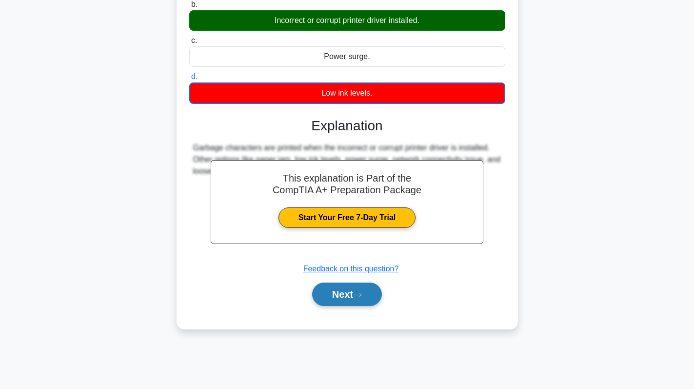
click at [336, 286] on button "Next" at bounding box center [347, 293] width 70 height 23
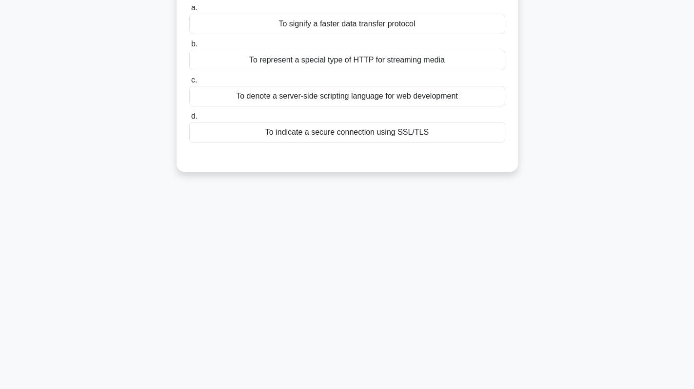
scroll to position [0, 0]
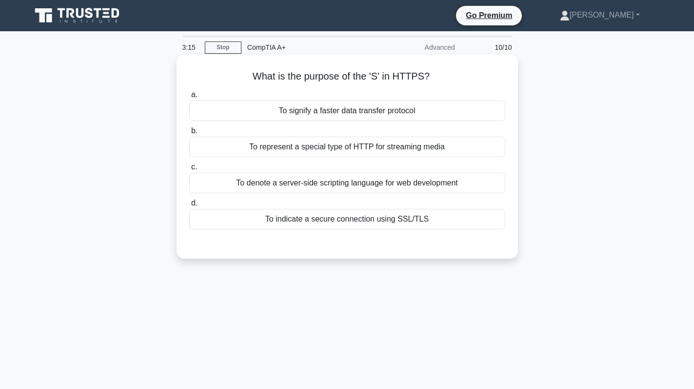
click at [412, 220] on div "To indicate a secure connection using SSL/TLS" at bounding box center [347, 219] width 316 height 20
click at [189, 206] on input "d. To indicate a secure connection using SSL/TLS" at bounding box center [189, 203] width 0 height 6
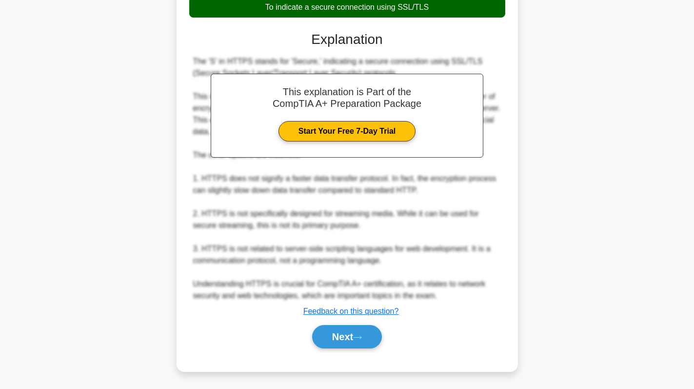
scroll to position [213, 0]
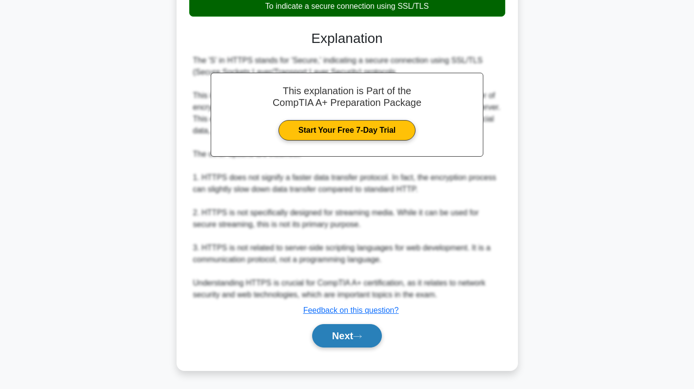
click at [358, 328] on button "Next" at bounding box center [347, 335] width 70 height 23
